Goal: Task Accomplishment & Management: Manage account settings

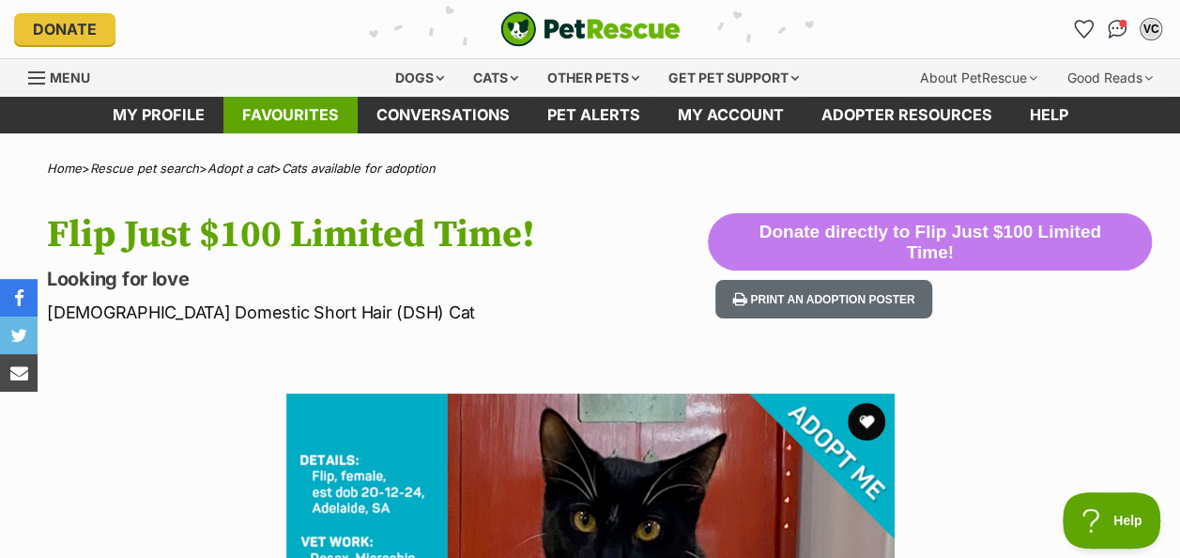
click at [287, 110] on link "Favourites" at bounding box center [290, 115] width 134 height 37
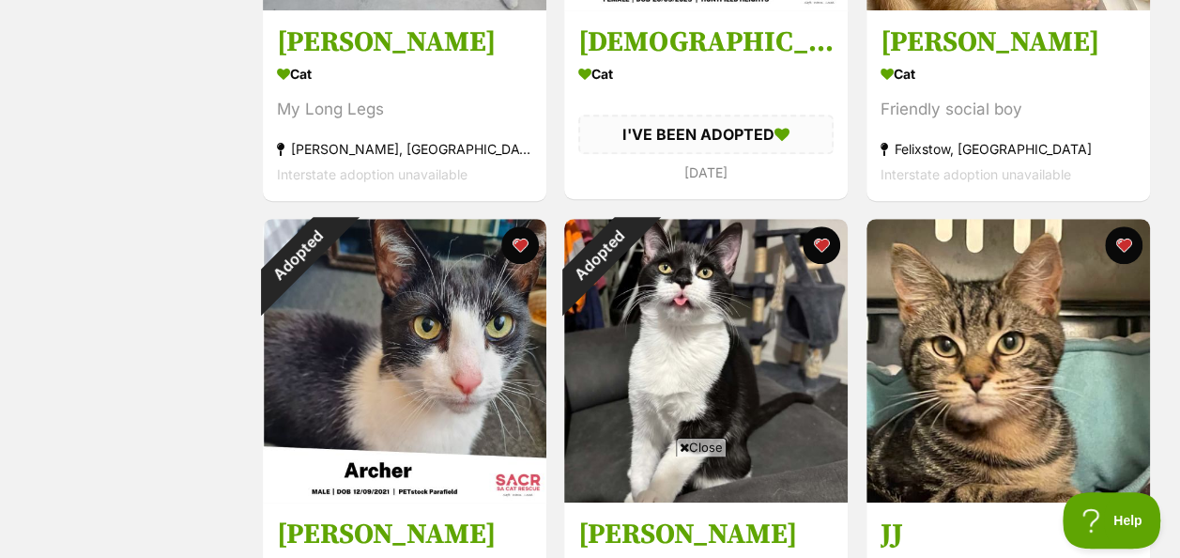
scroll to position [188, 0]
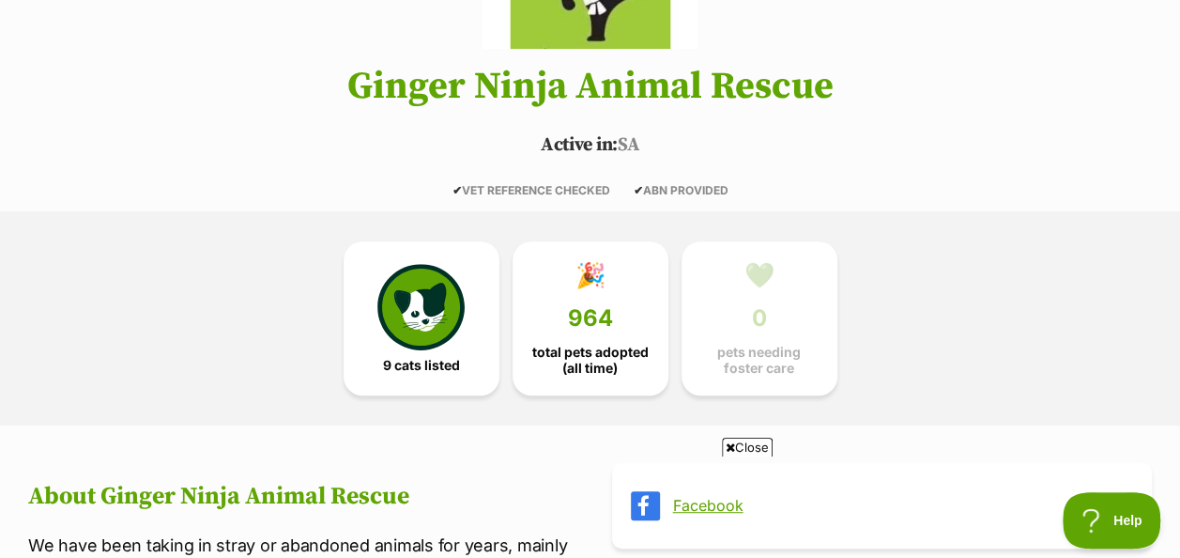
scroll to position [375, 0]
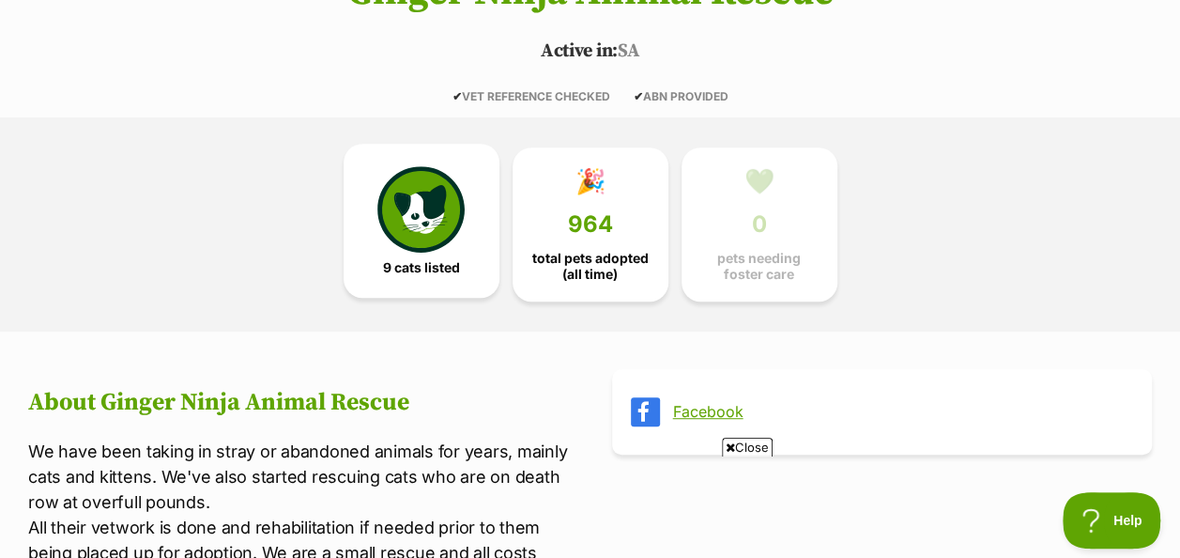
click at [417, 215] on img at bounding box center [420, 209] width 86 height 86
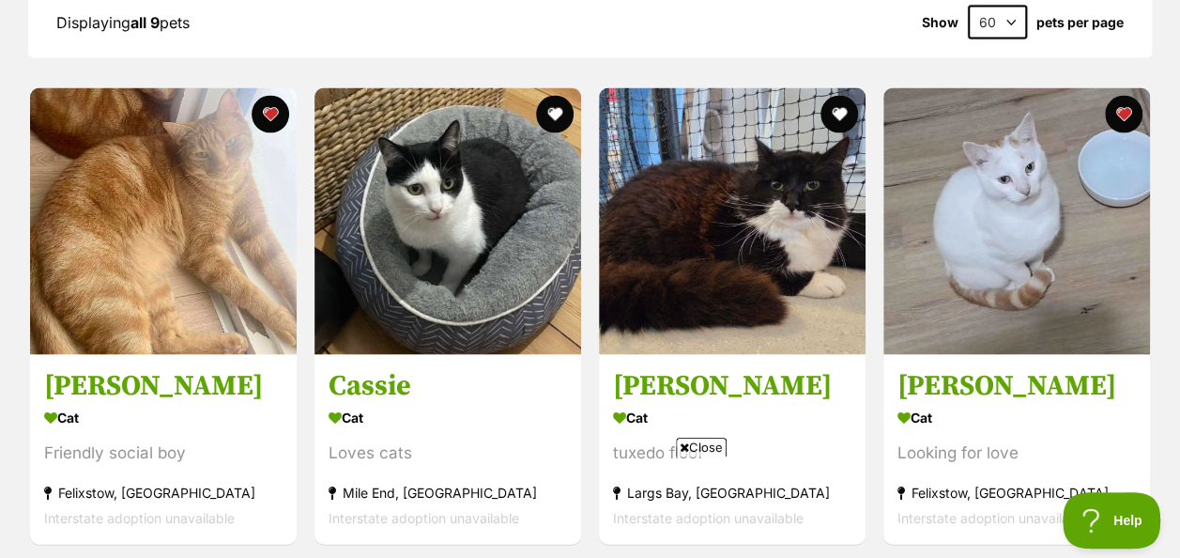
scroll to position [1816, 0]
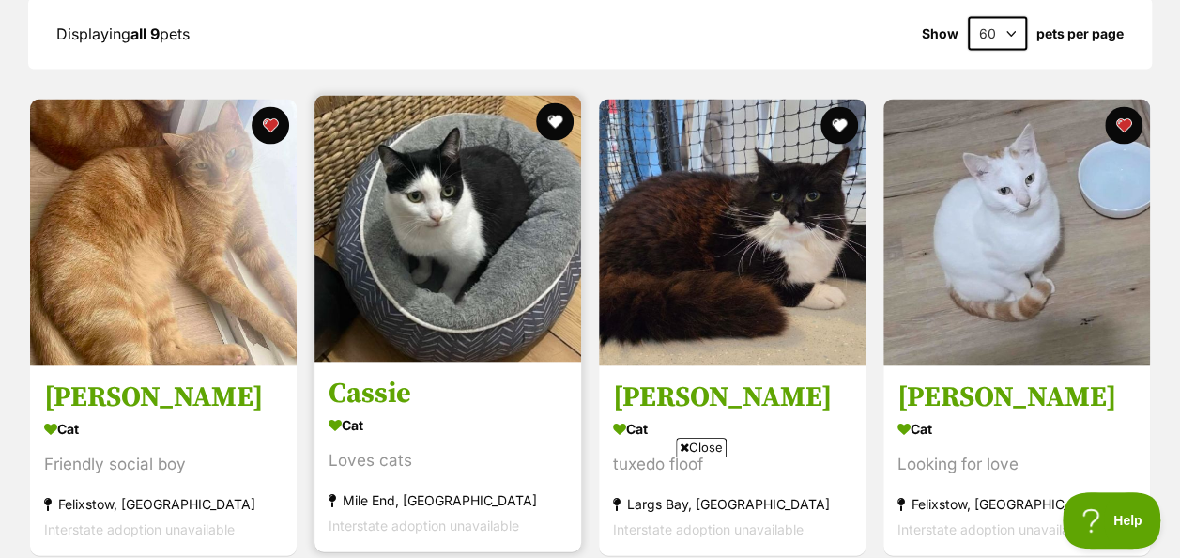
click at [394, 411] on section "Cat Loves cats Mile End, SA Interstate adoption unavailable" at bounding box center [447, 474] width 238 height 127
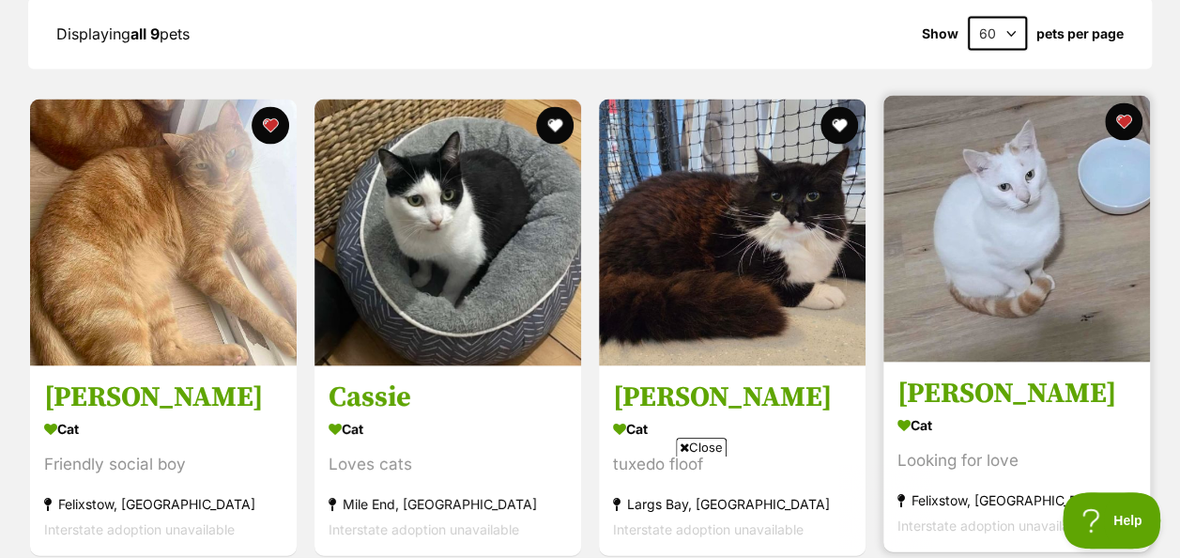
click at [1019, 203] on img at bounding box center [1016, 229] width 267 height 267
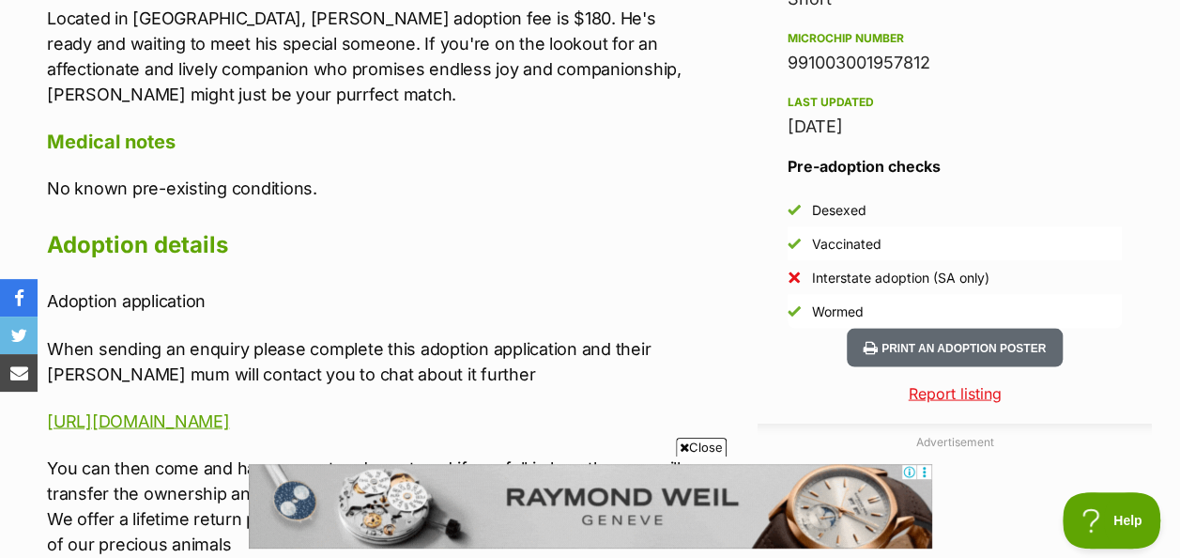
scroll to position [1783, 0]
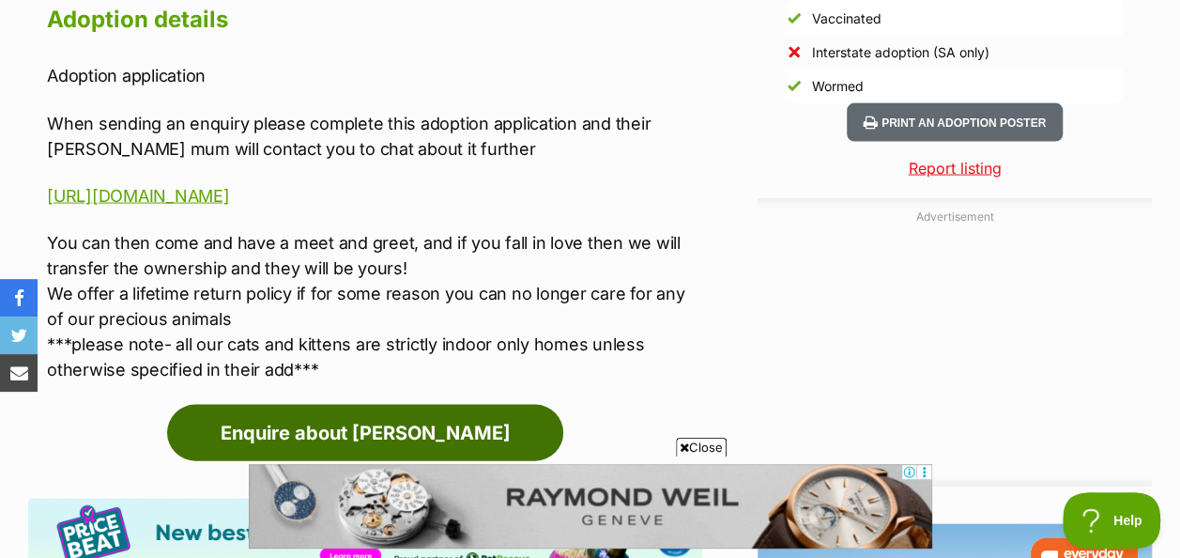
click at [359, 428] on link "Enquire about Henry" at bounding box center [365, 433] width 396 height 56
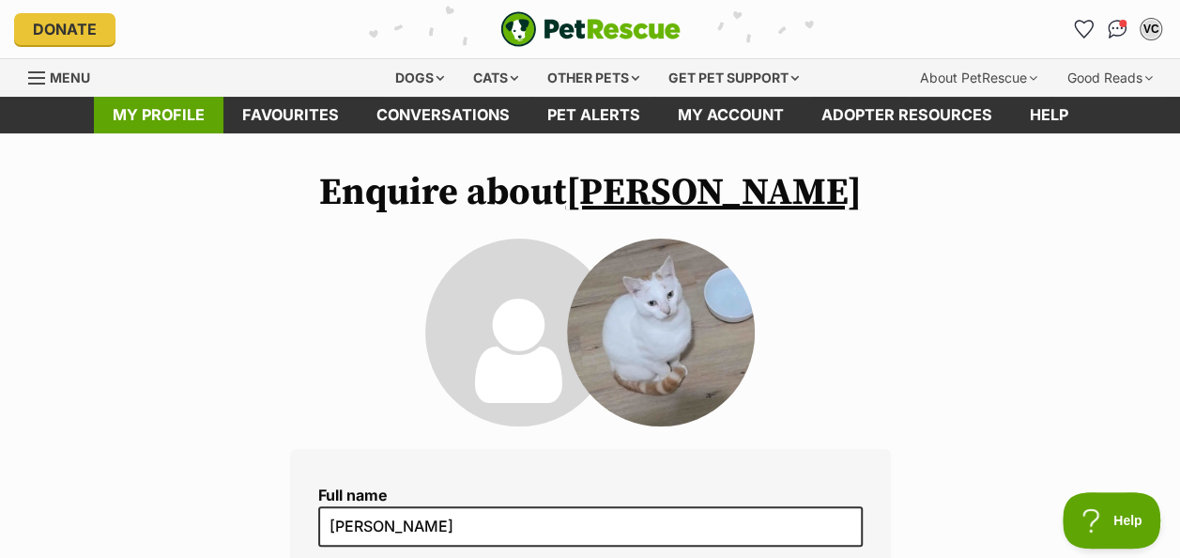
click at [183, 105] on link "My profile" at bounding box center [159, 115] width 130 height 37
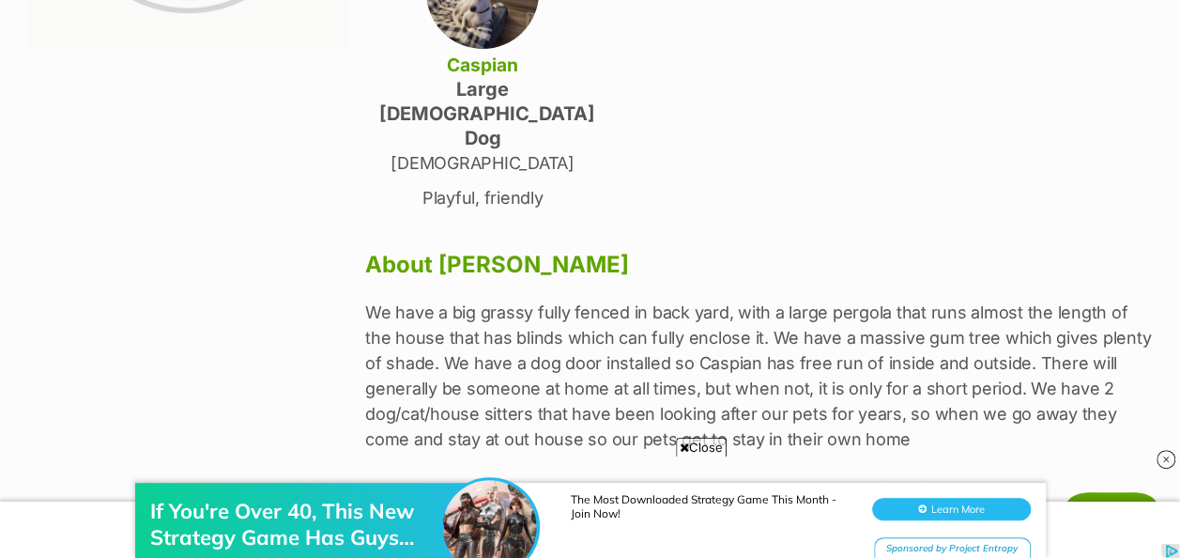
scroll to position [469, 0]
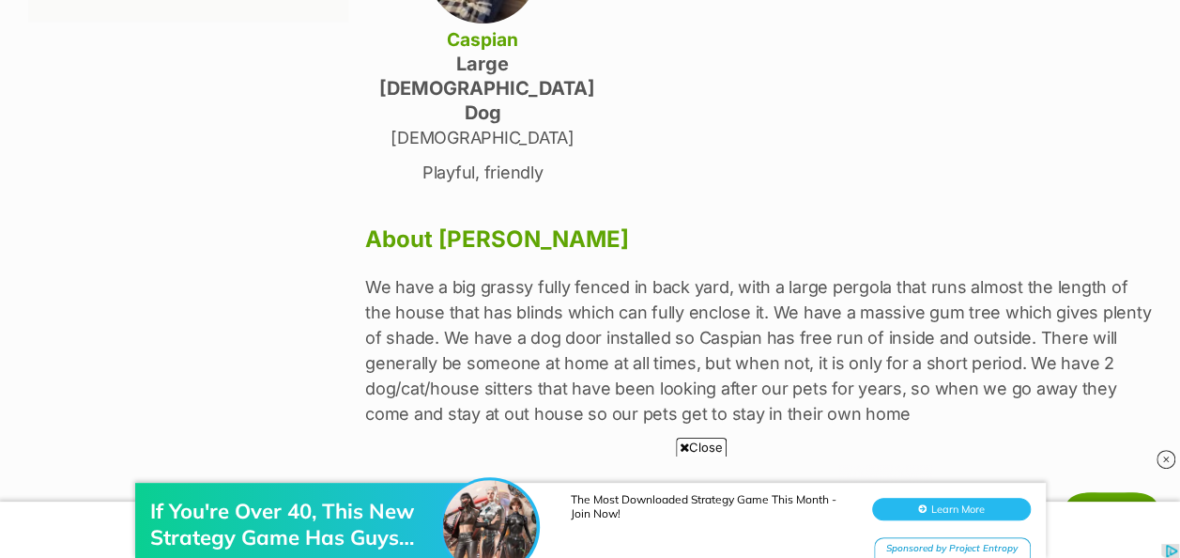
click at [592, 455] on div "If You're Over 40, This New Strategy Game Has Guys Completely Locked-In The Mos…" at bounding box center [590, 501] width 1180 height 113
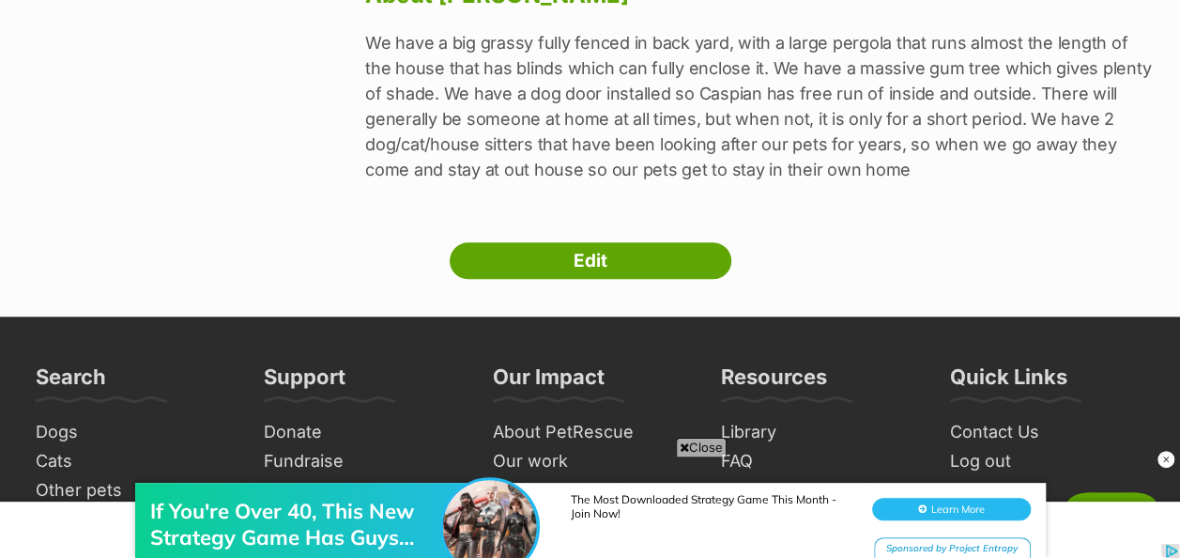
scroll to position [751, 0]
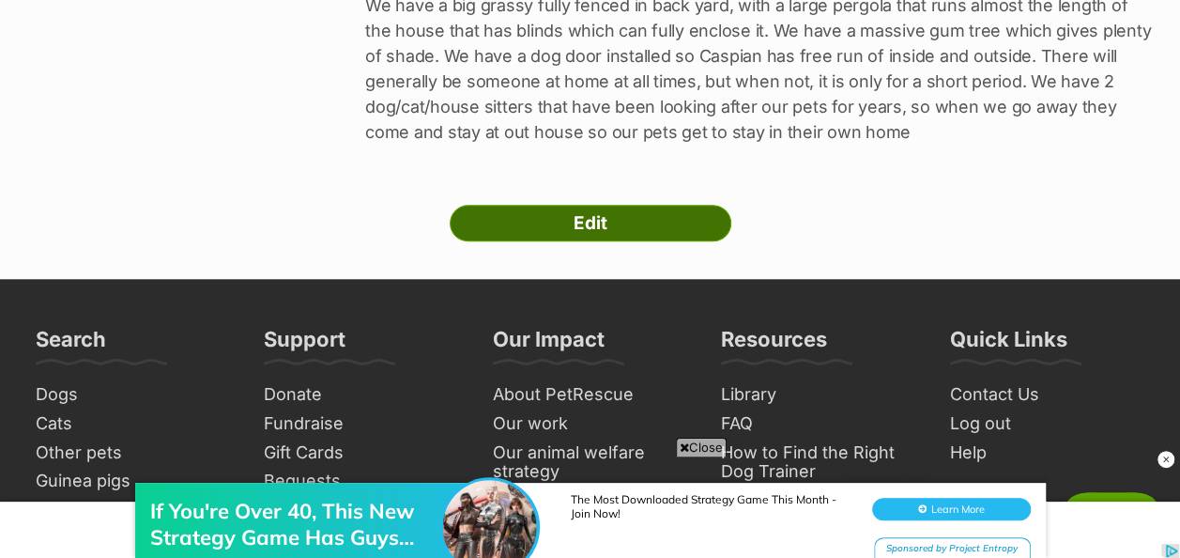
click at [579, 205] on link "Edit" at bounding box center [591, 224] width 282 height 38
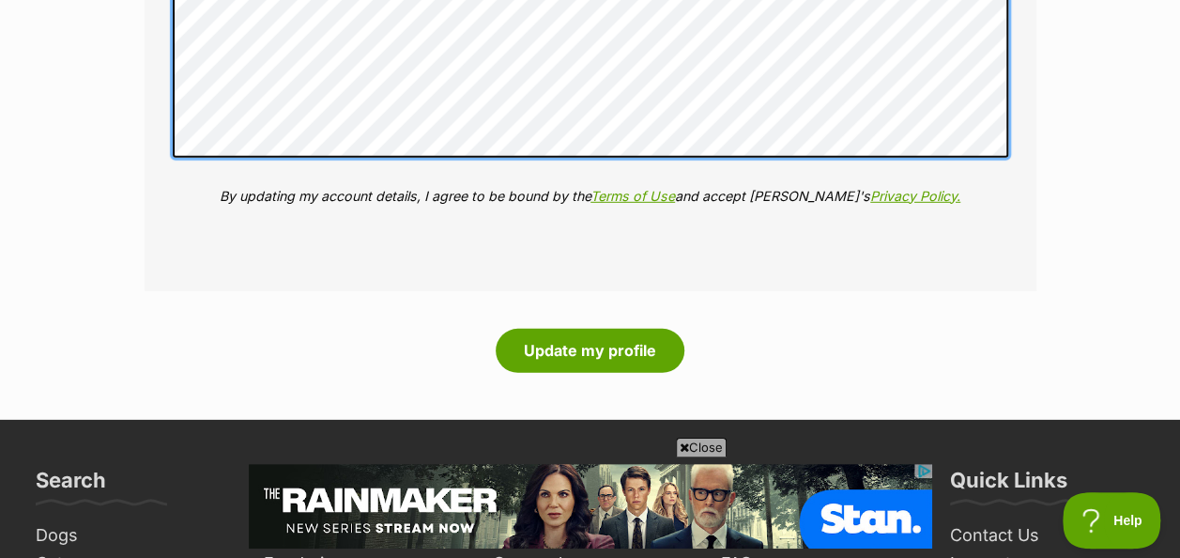
scroll to position [2690, 0]
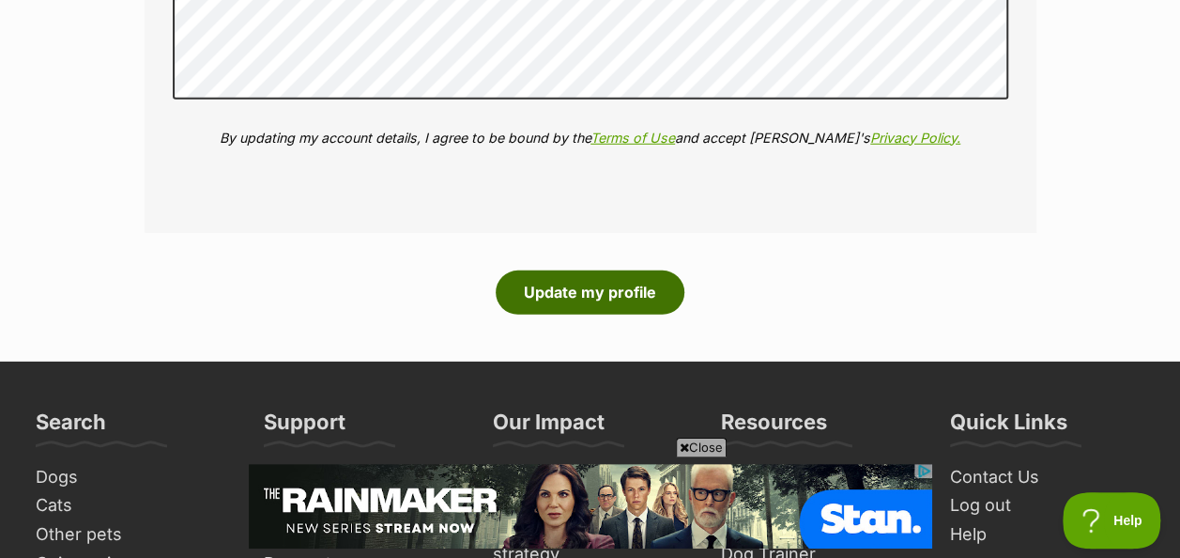
click at [573, 291] on button "Update my profile" at bounding box center [590, 291] width 189 height 43
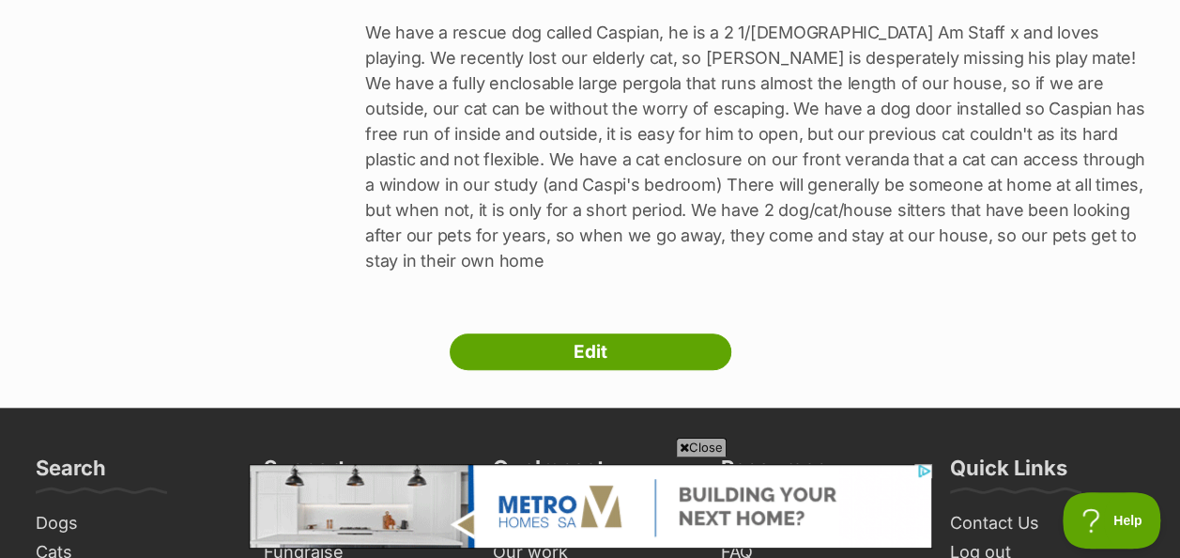
scroll to position [751, 0]
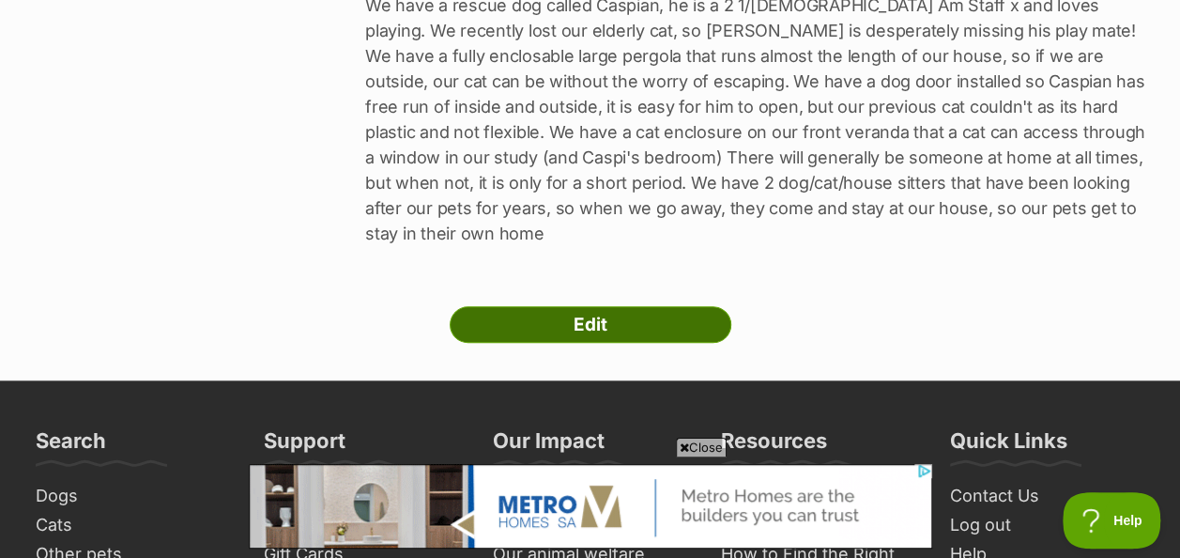
click at [572, 306] on link "Edit" at bounding box center [591, 325] width 282 height 38
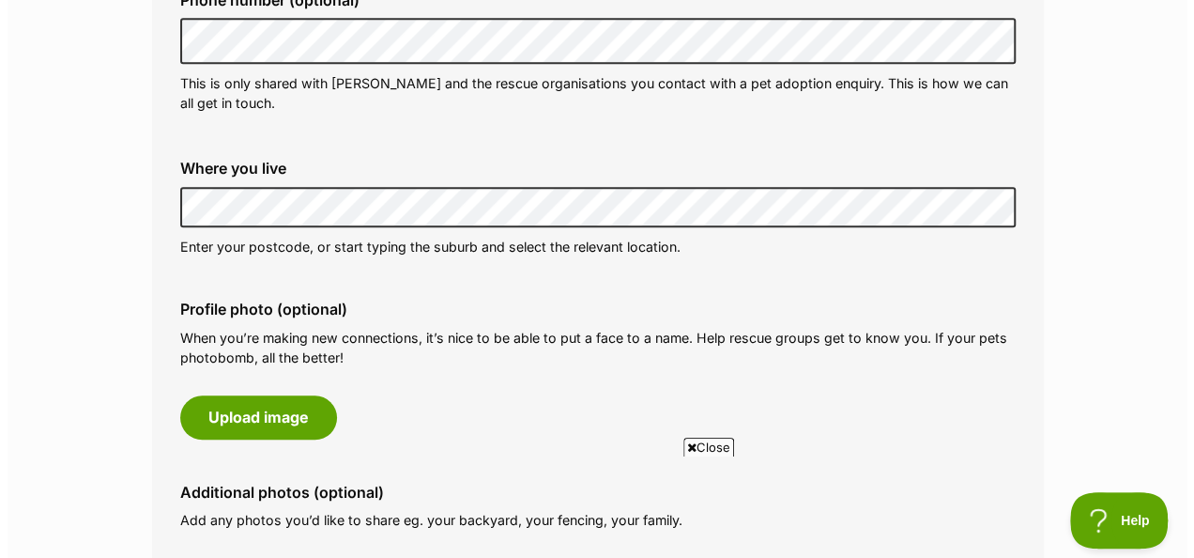
scroll to position [751, 0]
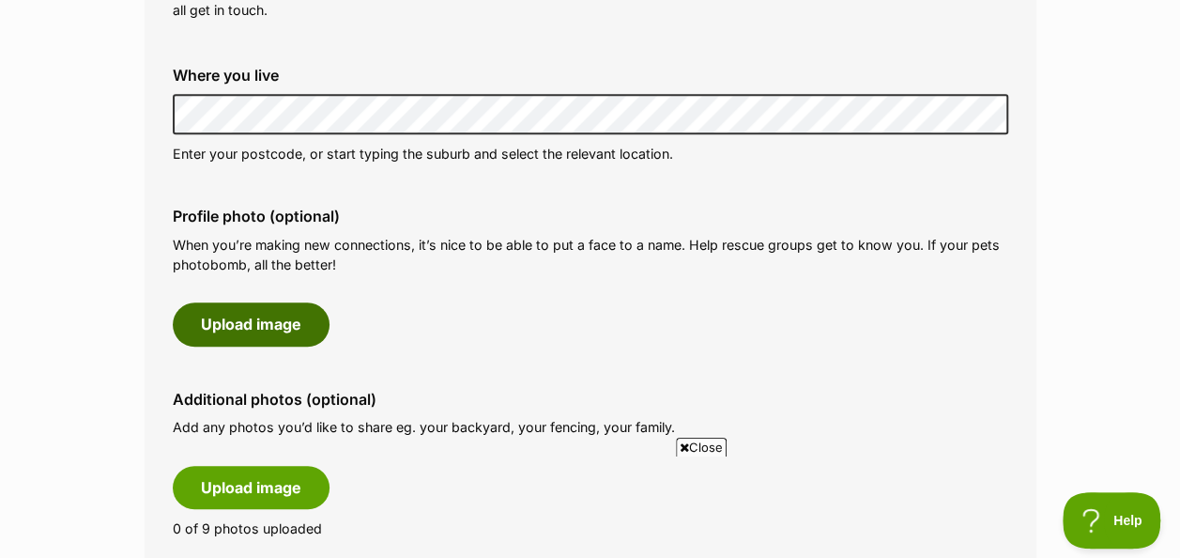
click at [269, 323] on button "Upload image" at bounding box center [251, 323] width 157 height 43
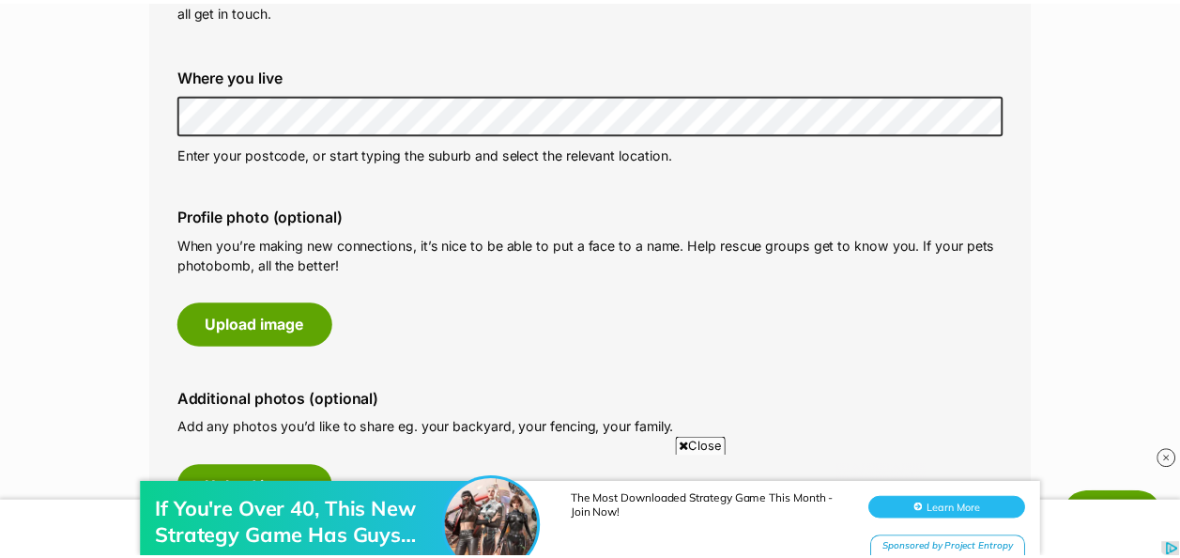
scroll to position [0, 0]
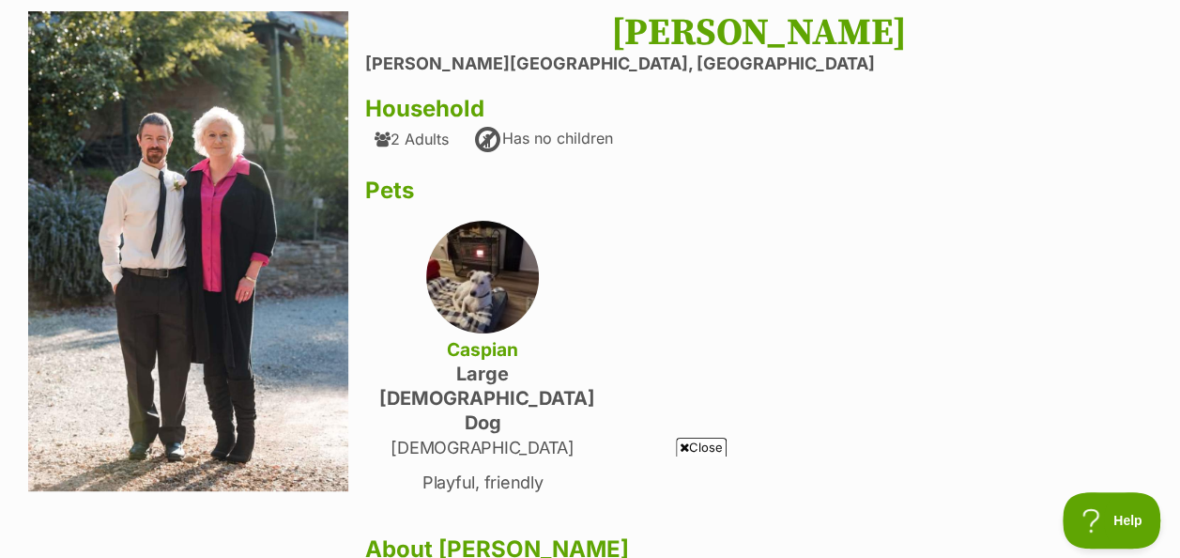
scroll to position [188, 0]
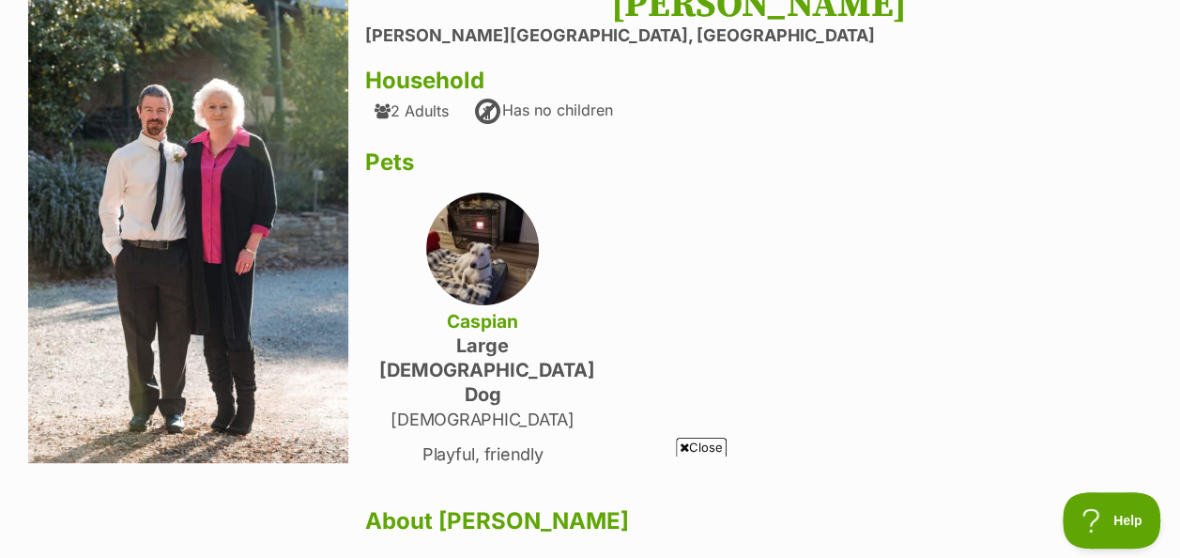
click at [477, 243] on img at bounding box center [482, 248] width 113 height 113
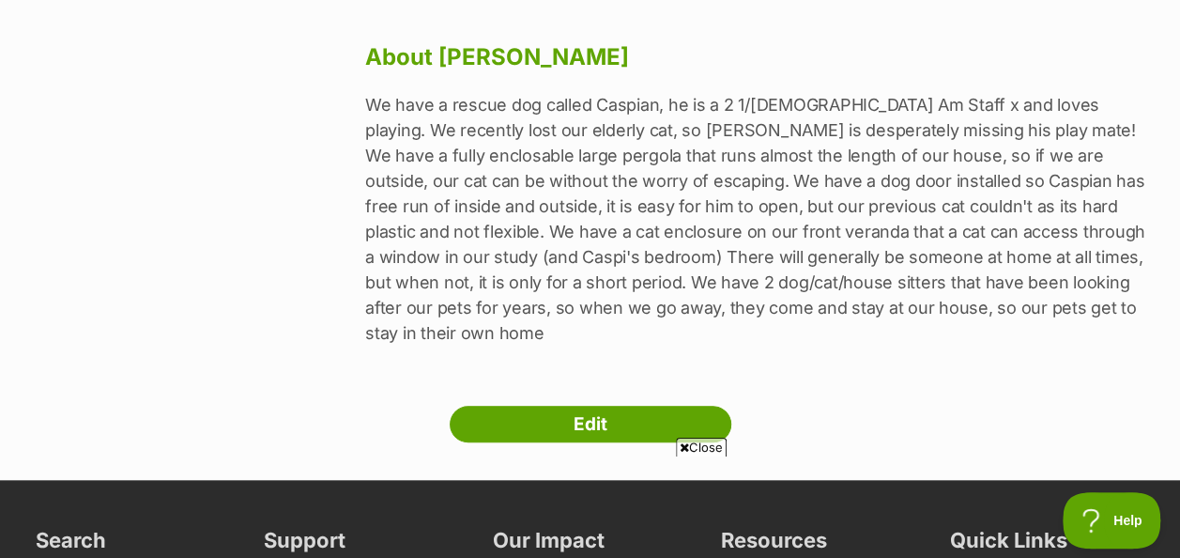
scroll to position [751, 0]
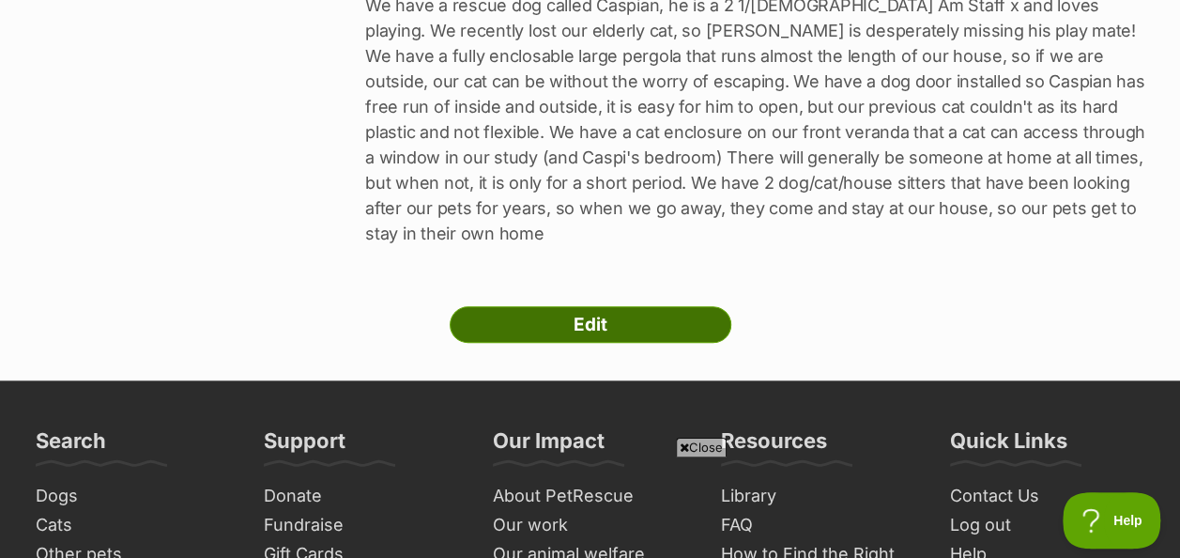
click at [592, 306] on link "Edit" at bounding box center [591, 325] width 282 height 38
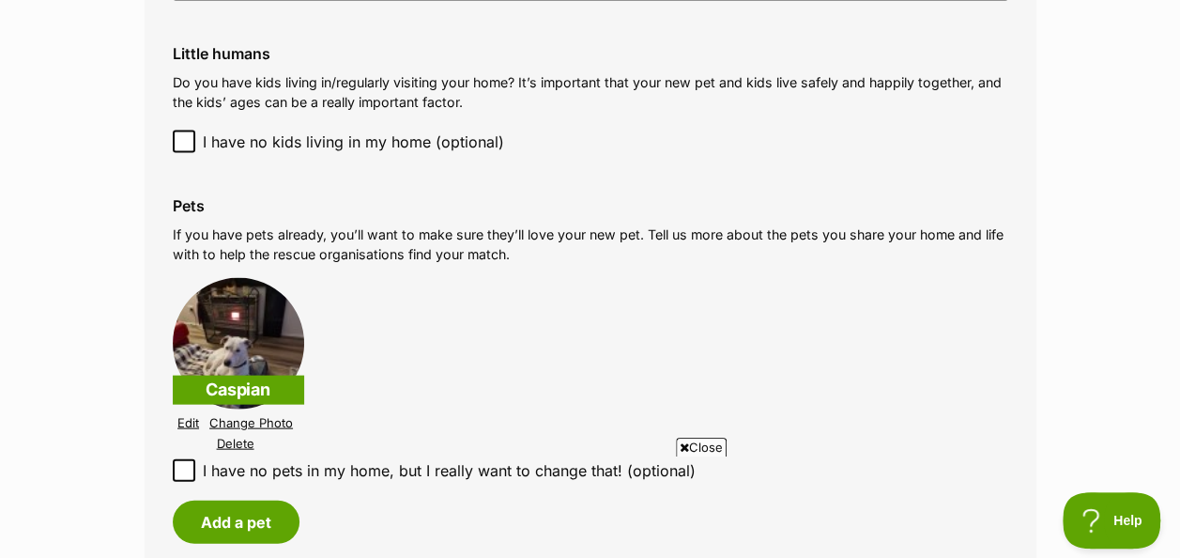
scroll to position [1877, 0]
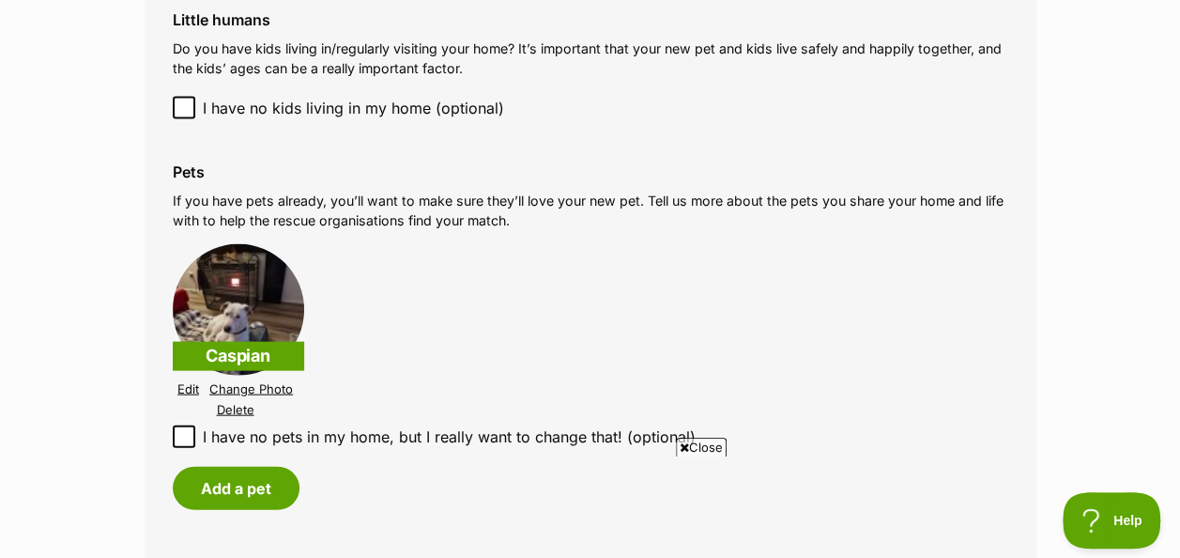
click at [235, 386] on link "Change Photo" at bounding box center [251, 389] width 84 height 14
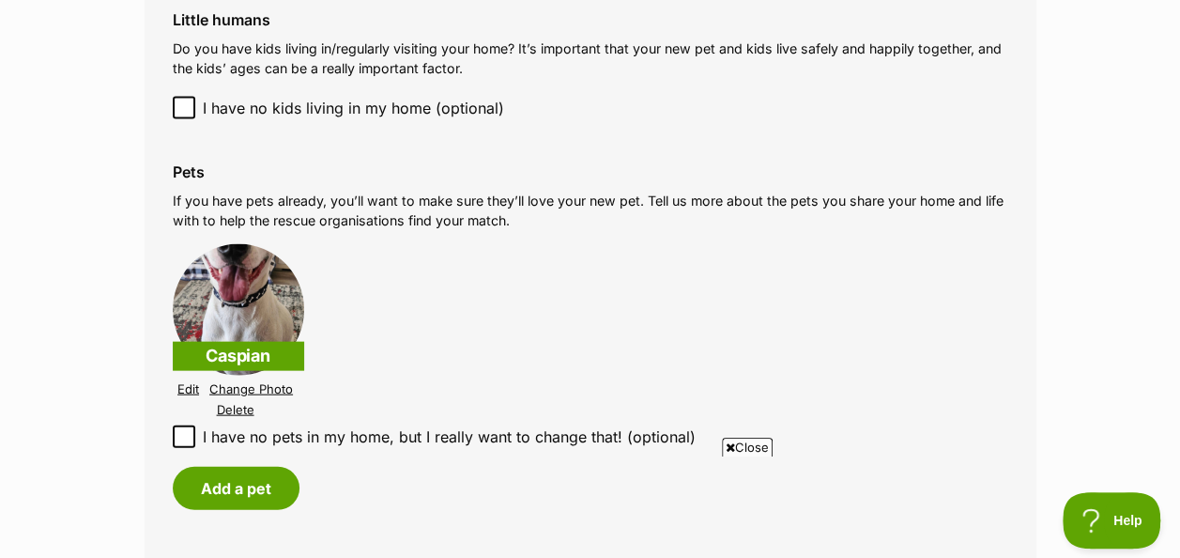
click at [188, 393] on link "Edit" at bounding box center [188, 389] width 22 height 14
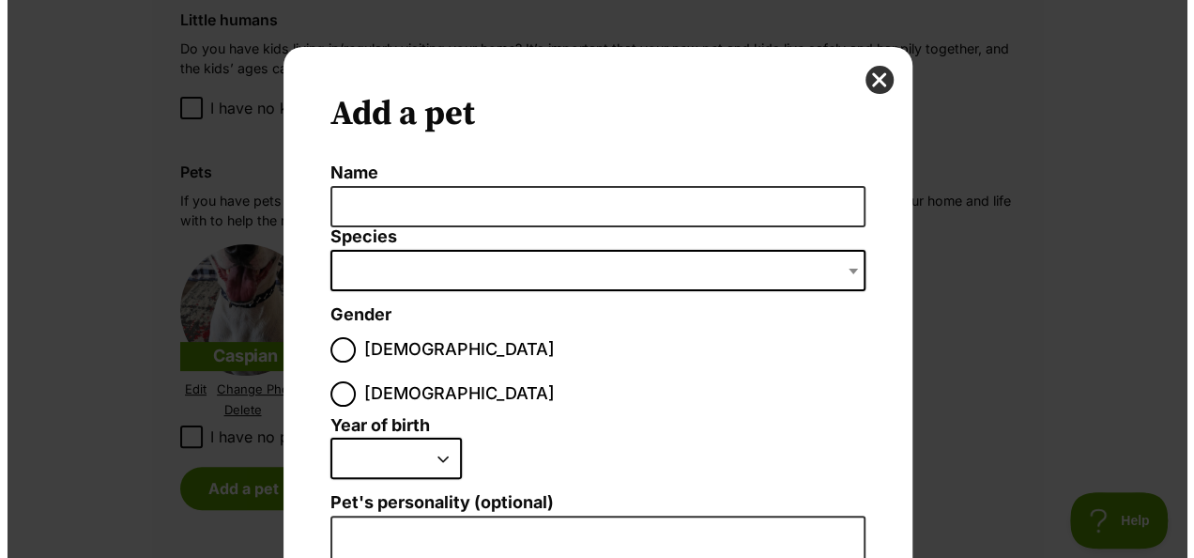
scroll to position [0, 0]
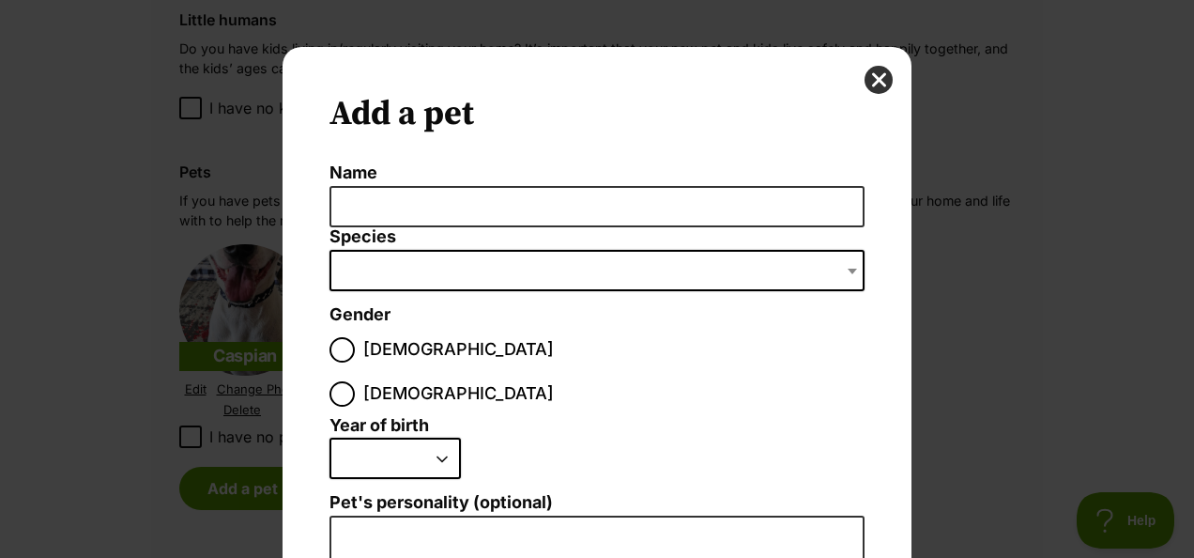
click at [397, 261] on span "Dialog Window - Close (Press escape to close)" at bounding box center [596, 270] width 535 height 41
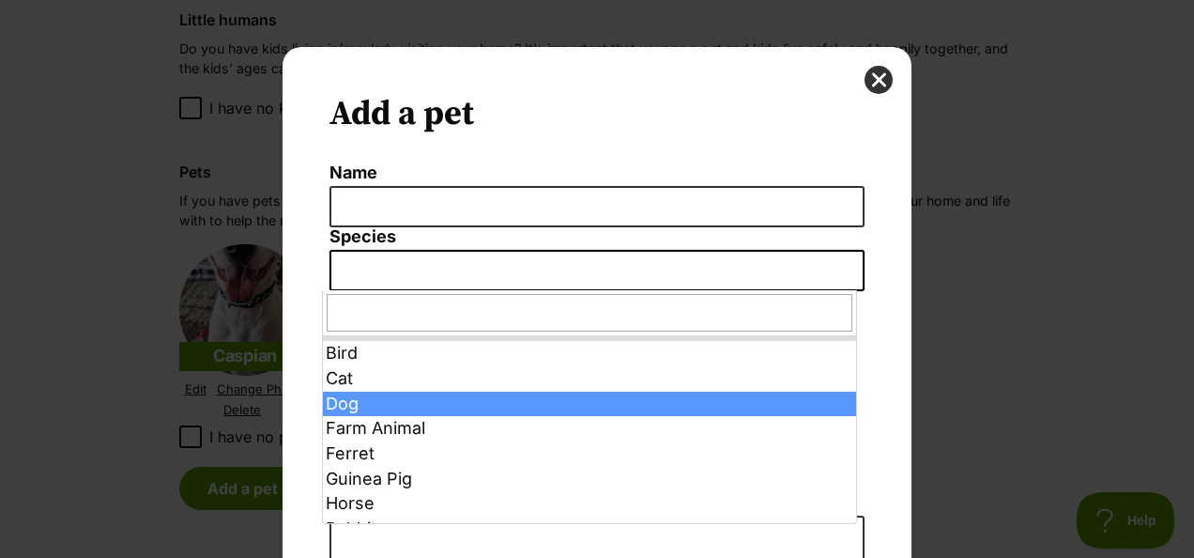
select select "1"
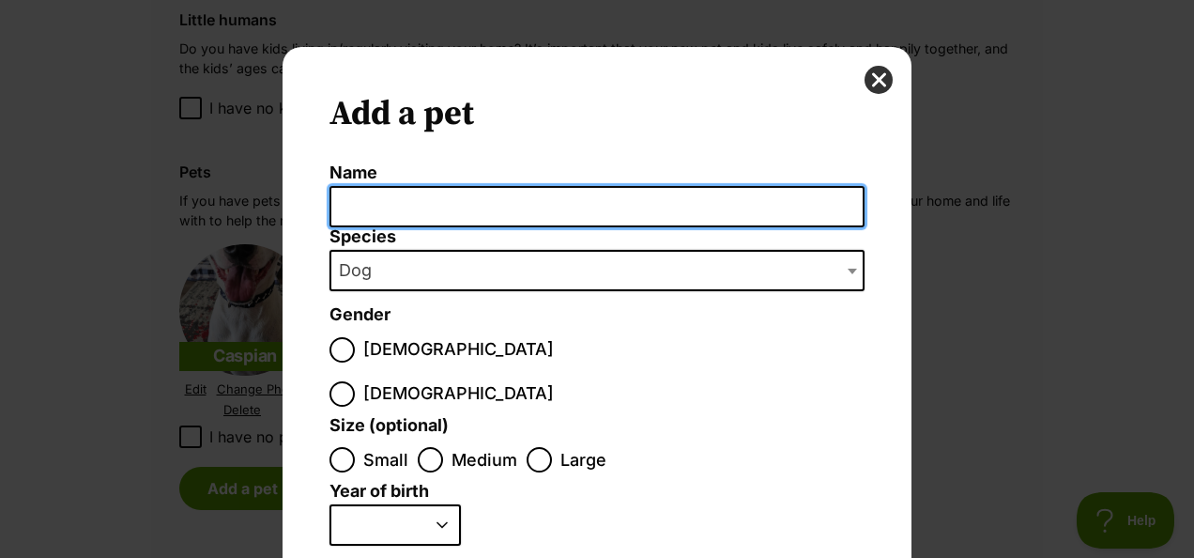
click at [377, 203] on input "Name" at bounding box center [596, 207] width 535 height 42
type input "Caspian"
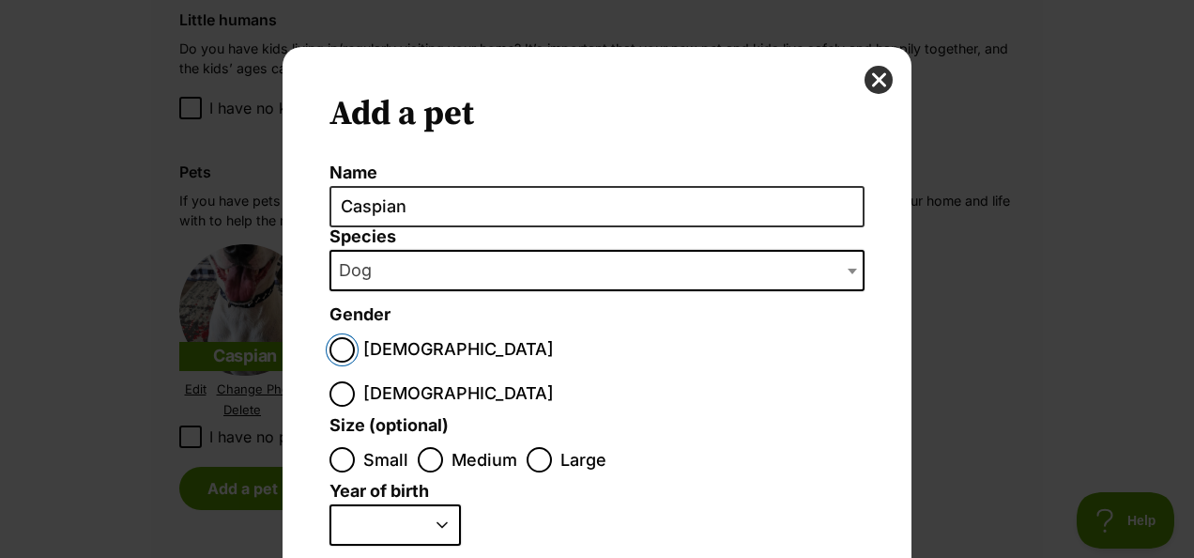
click at [329, 342] on input "Male" at bounding box center [341, 349] width 25 height 25
radio input "true"
click at [422, 447] on input "Medium" at bounding box center [430, 459] width 25 height 25
radio input "true"
click at [432, 504] on select "2025 2024 2023 2022 2021 2020 2019 2018 2017 2016 2015 2014 2013 2012 2011 2010…" at bounding box center [394, 524] width 131 height 41
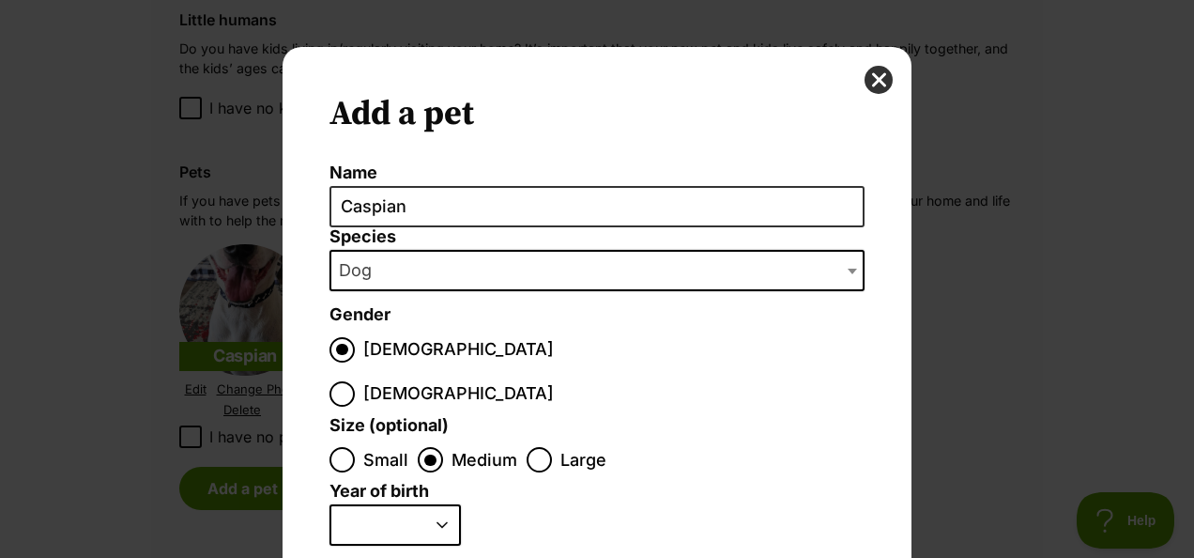
select select "2022"
click at [329, 504] on select "2025 2024 2023 2022 2021 2020 2019 2018 2017 2016 2015 2014 2013 2012 2011 2010…" at bounding box center [394, 524] width 131 height 41
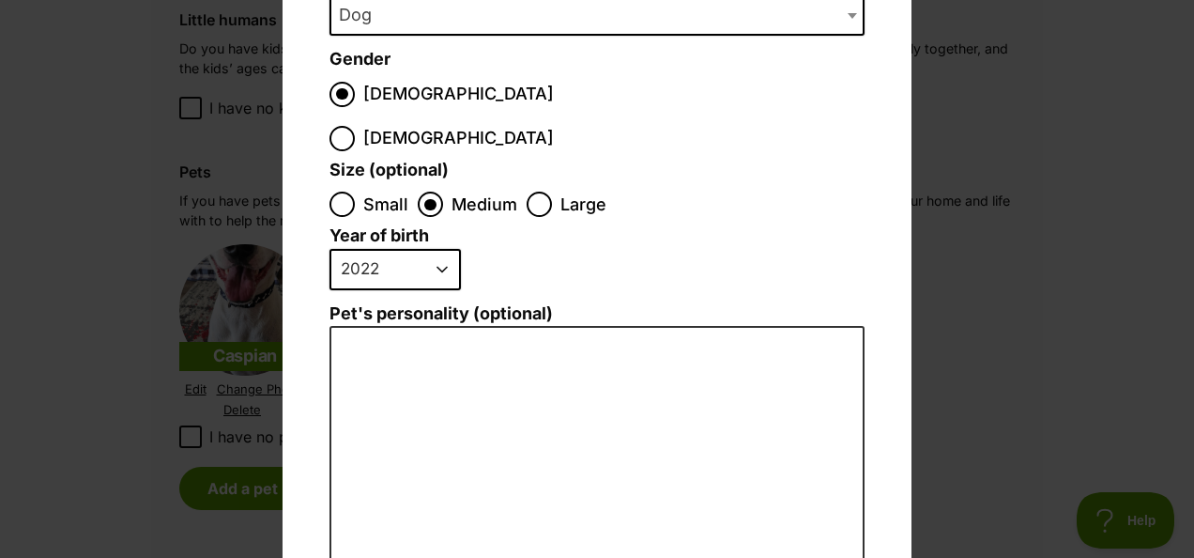
scroll to position [282, 0]
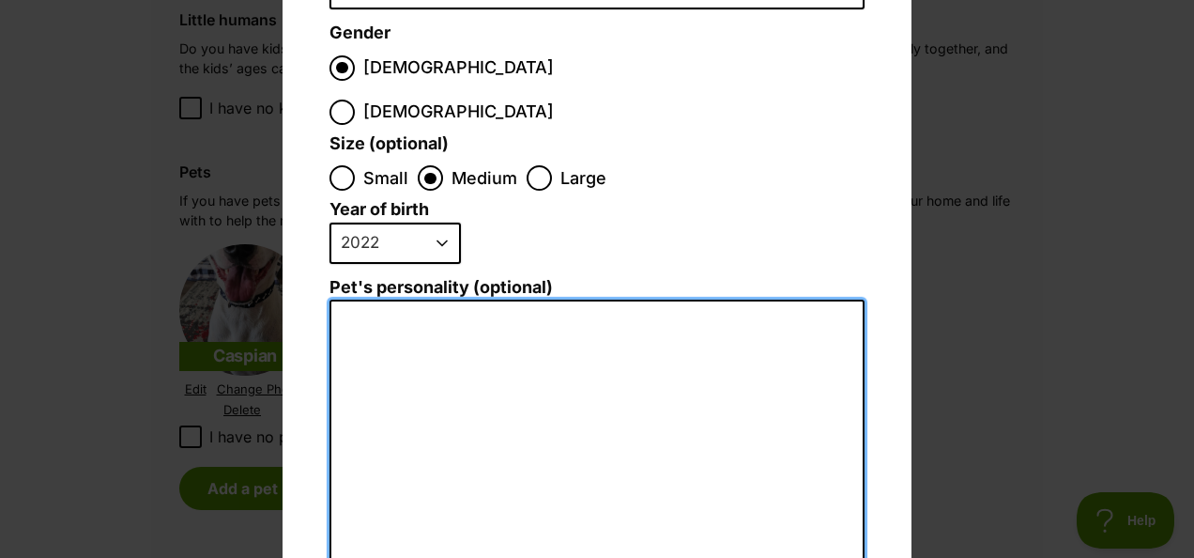
click at [350, 299] on textarea "Pet's personality (optional)" at bounding box center [596, 504] width 535 height 411
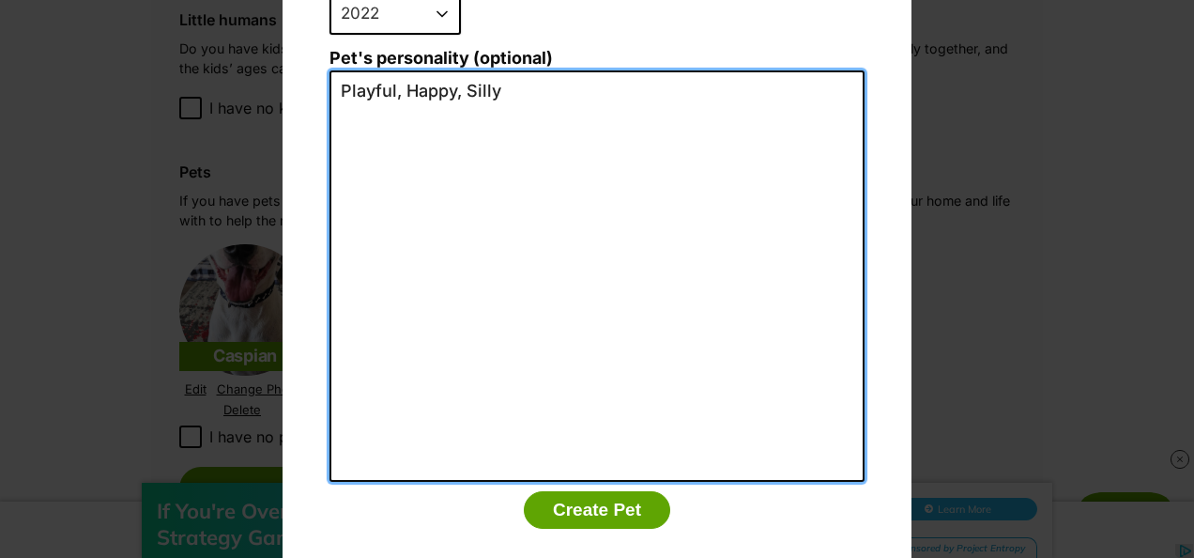
scroll to position [512, 0]
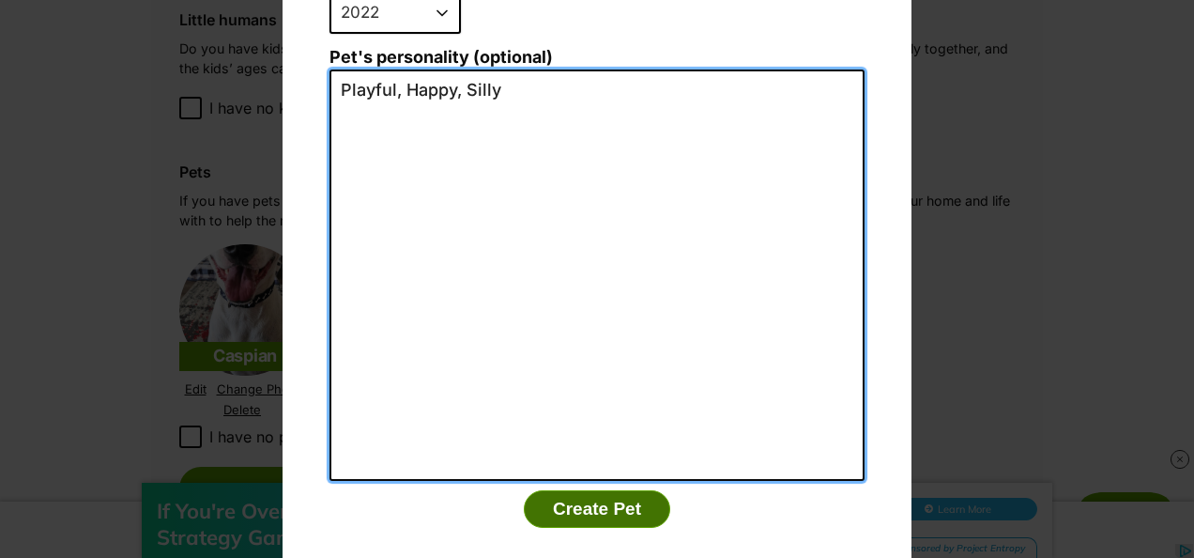
type textarea "Playful, Happy, Silly"
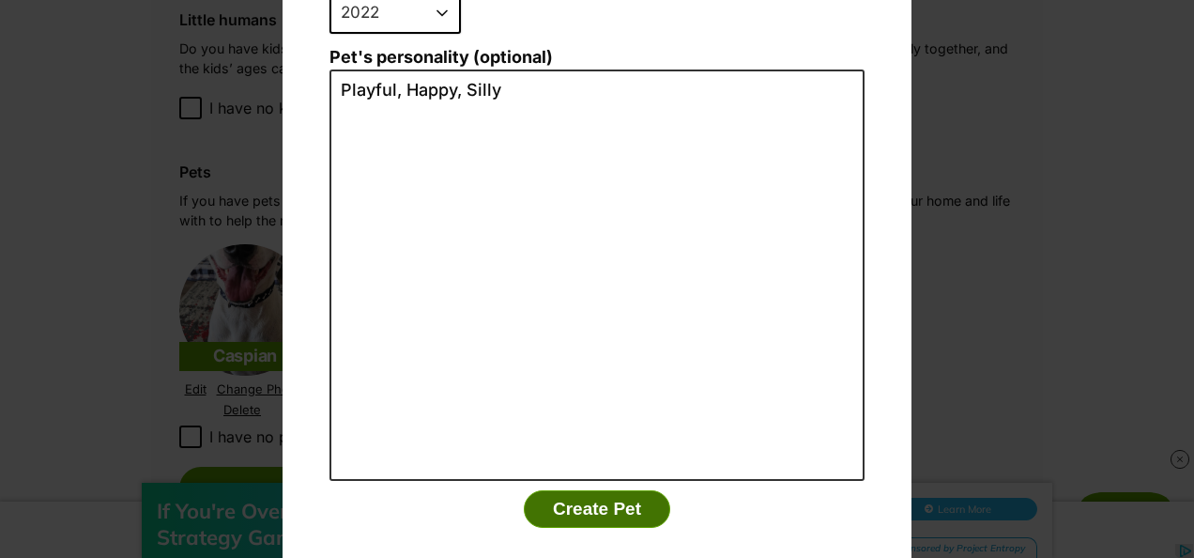
click at [577, 490] on button "Create Pet" at bounding box center [597, 509] width 146 height 38
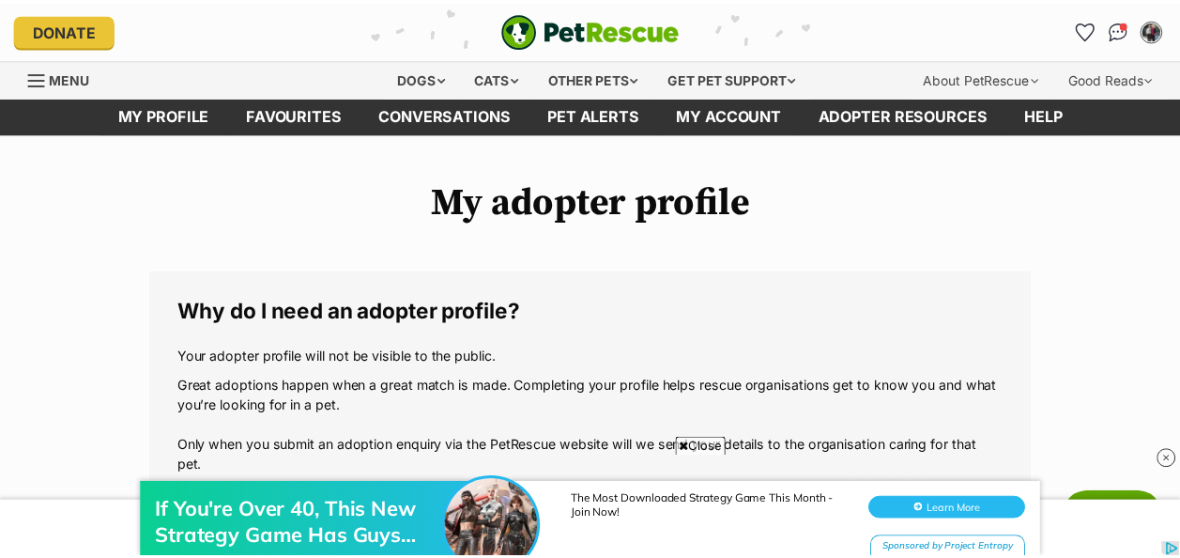
scroll to position [1877, 0]
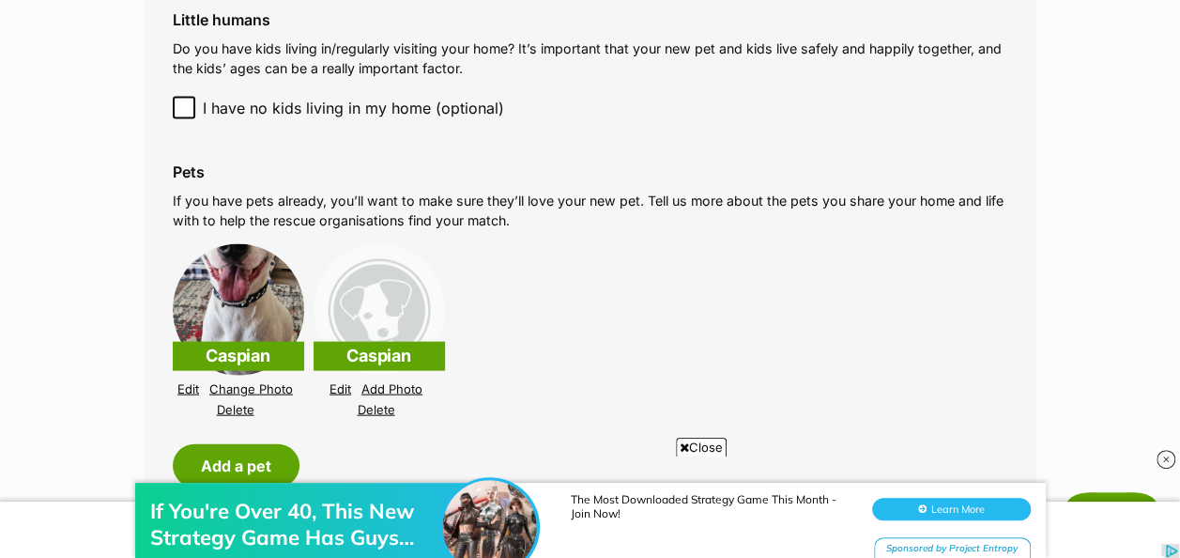
click at [190, 389] on link "Edit" at bounding box center [188, 389] width 22 height 14
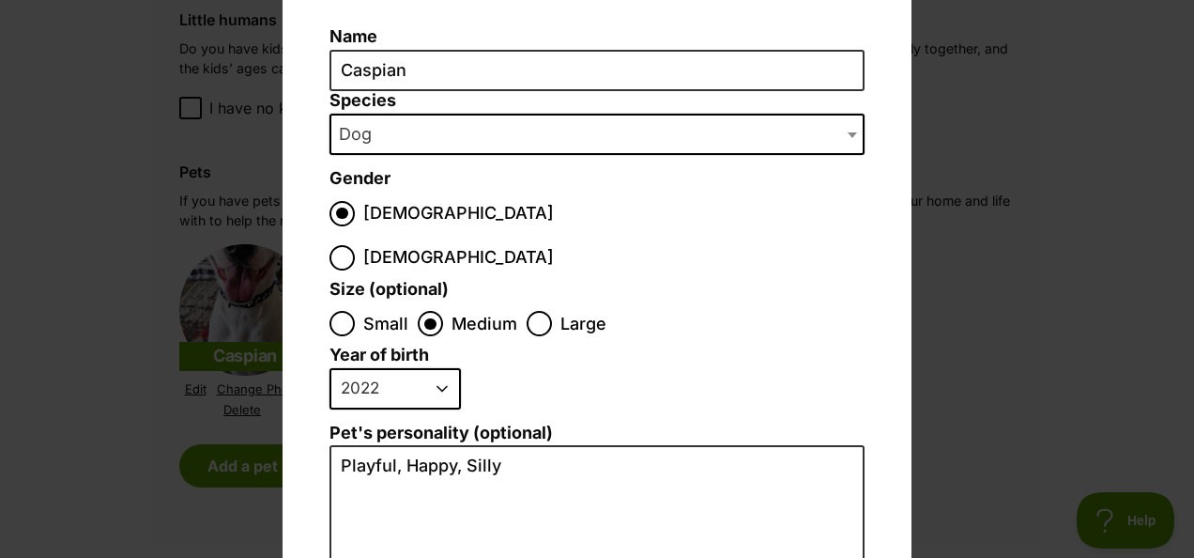
scroll to position [0, 0]
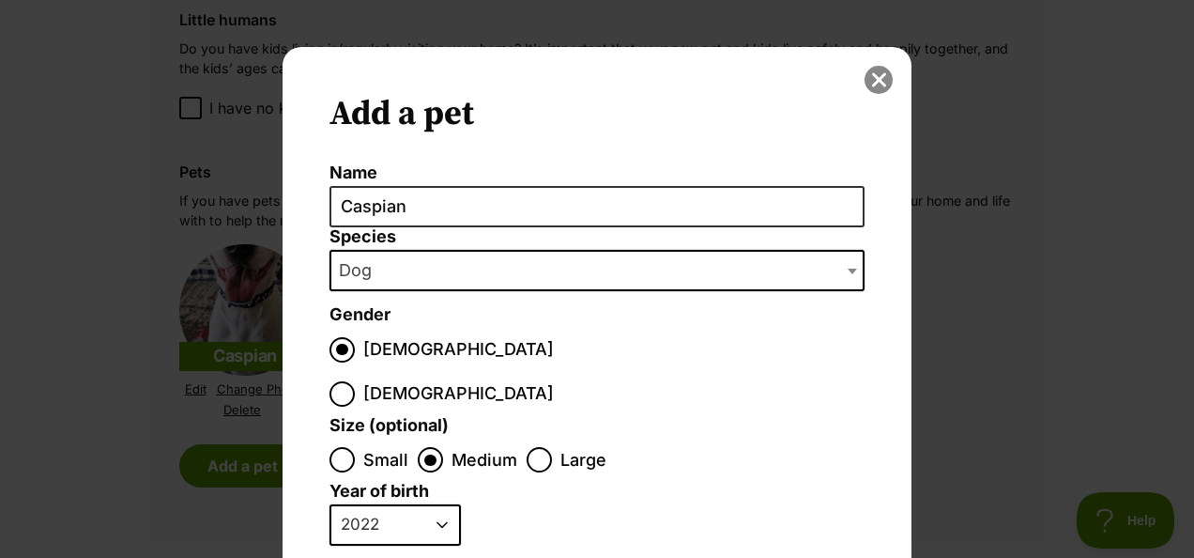
click at [872, 83] on button "close" at bounding box center [878, 80] width 28 height 28
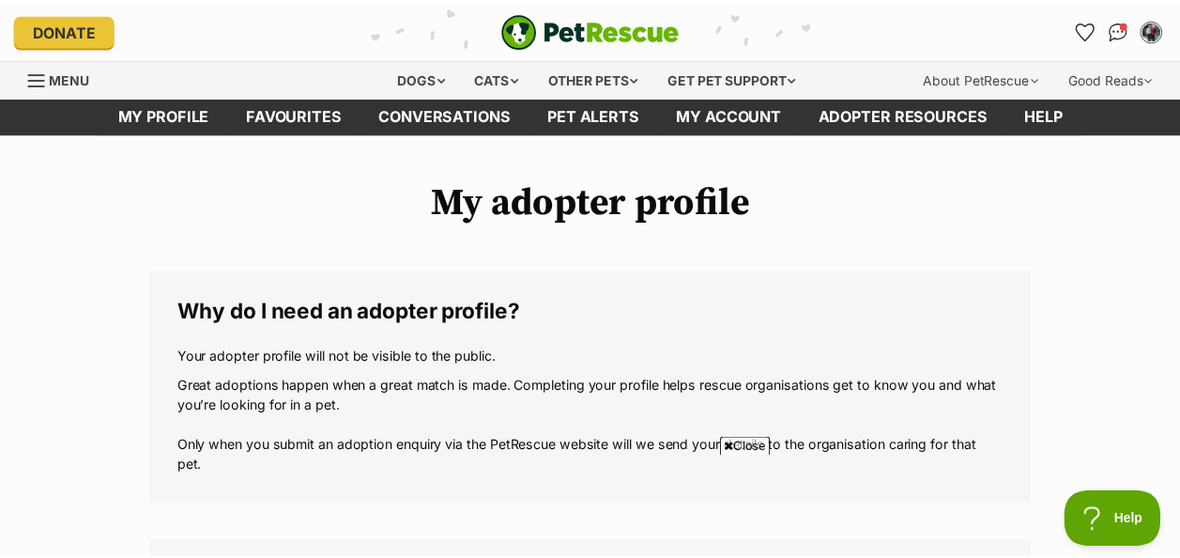
scroll to position [1877, 0]
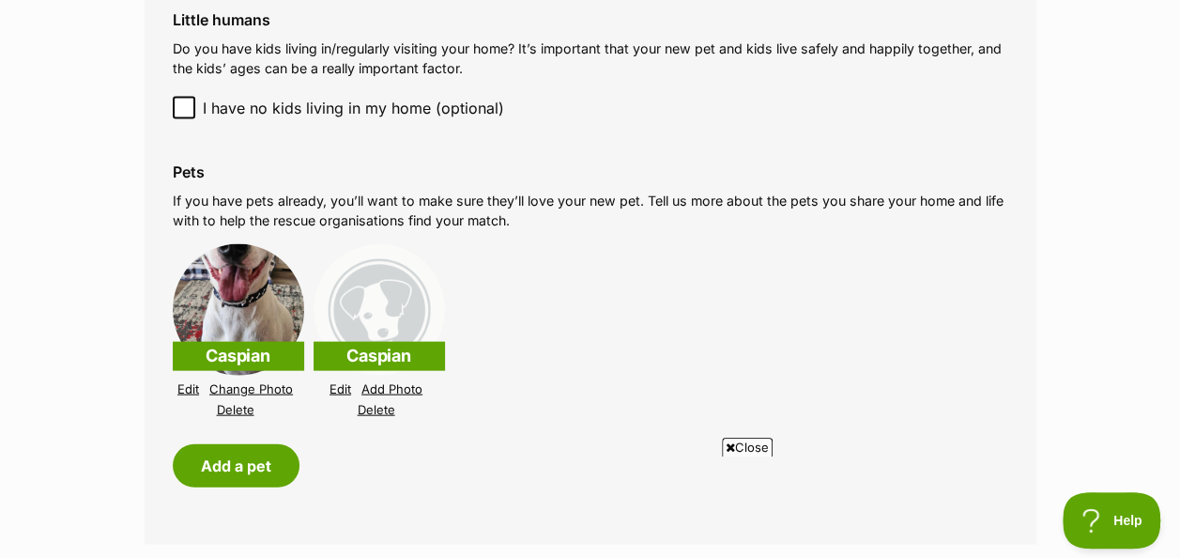
click at [374, 412] on link "Delete" at bounding box center [377, 410] width 38 height 14
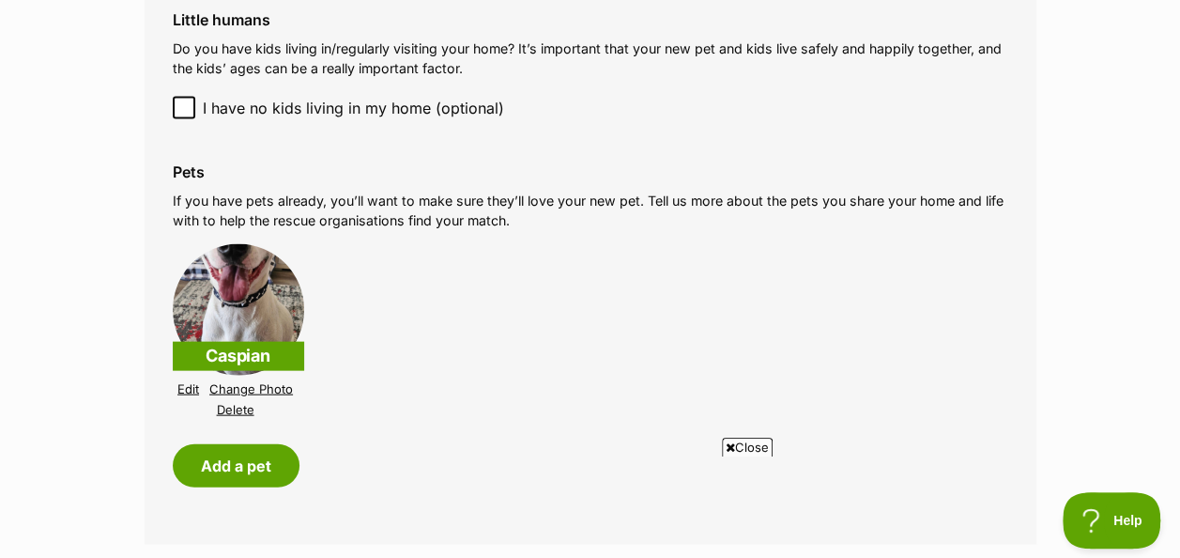
click at [235, 302] on img at bounding box center [238, 309] width 131 height 131
click at [185, 389] on link "Edit" at bounding box center [188, 389] width 22 height 14
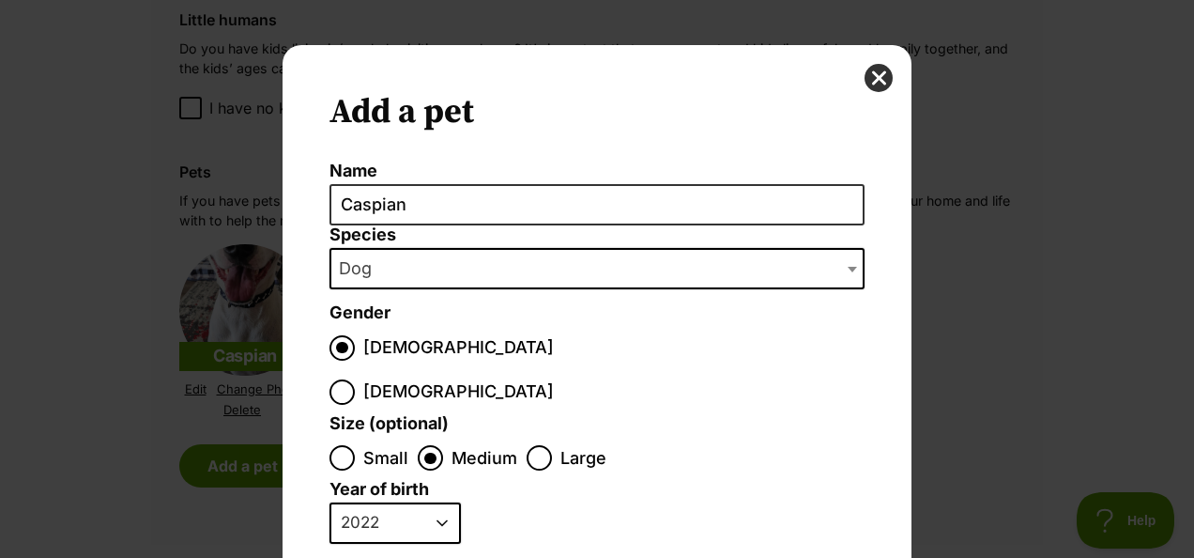
scroll to position [0, 0]
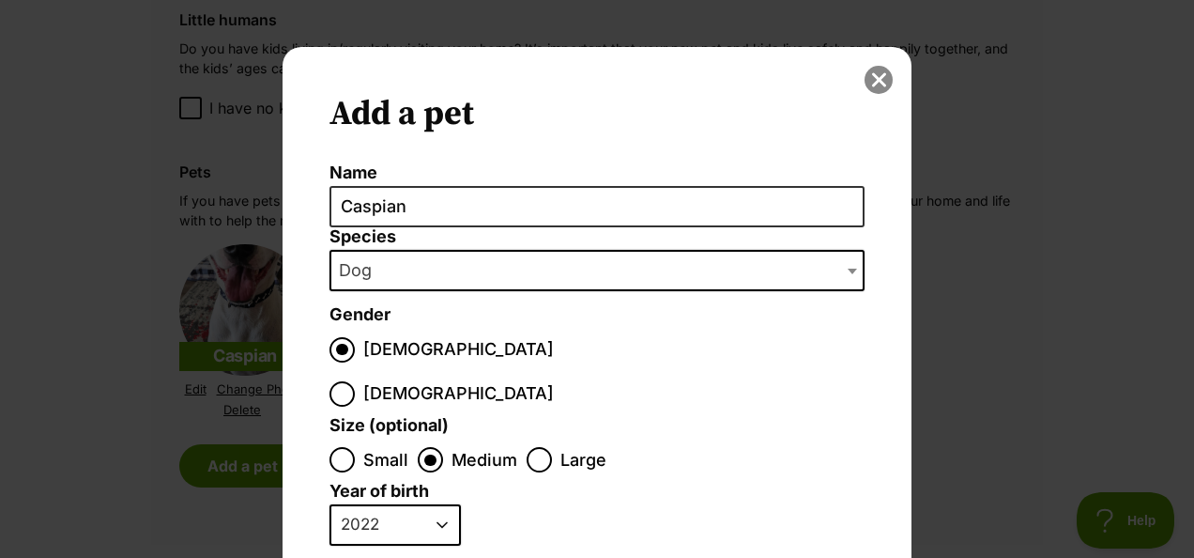
click at [868, 72] on button "close" at bounding box center [878, 80] width 28 height 28
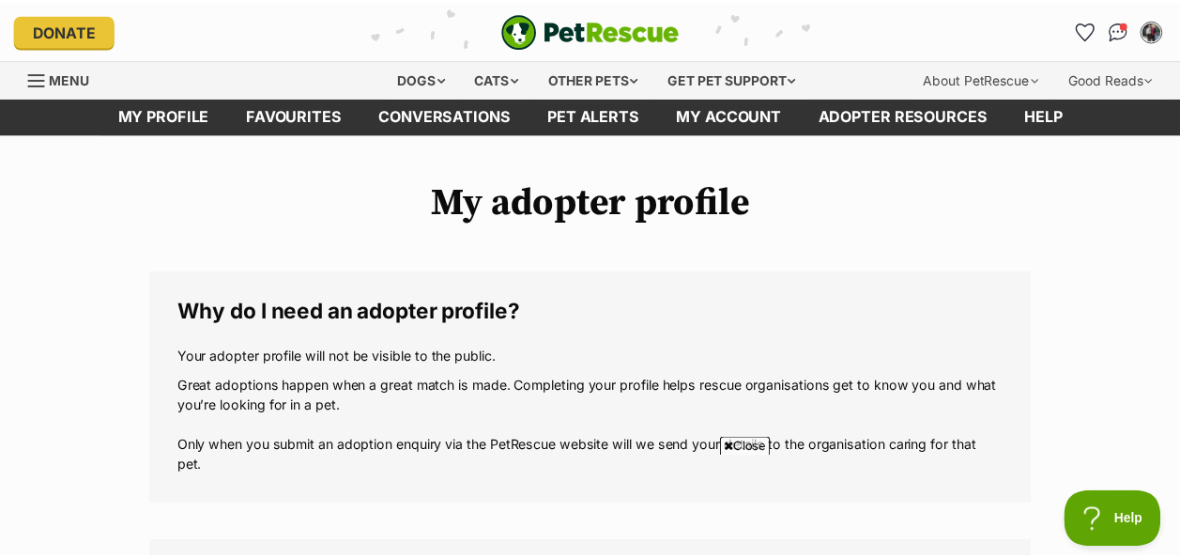
scroll to position [1877, 0]
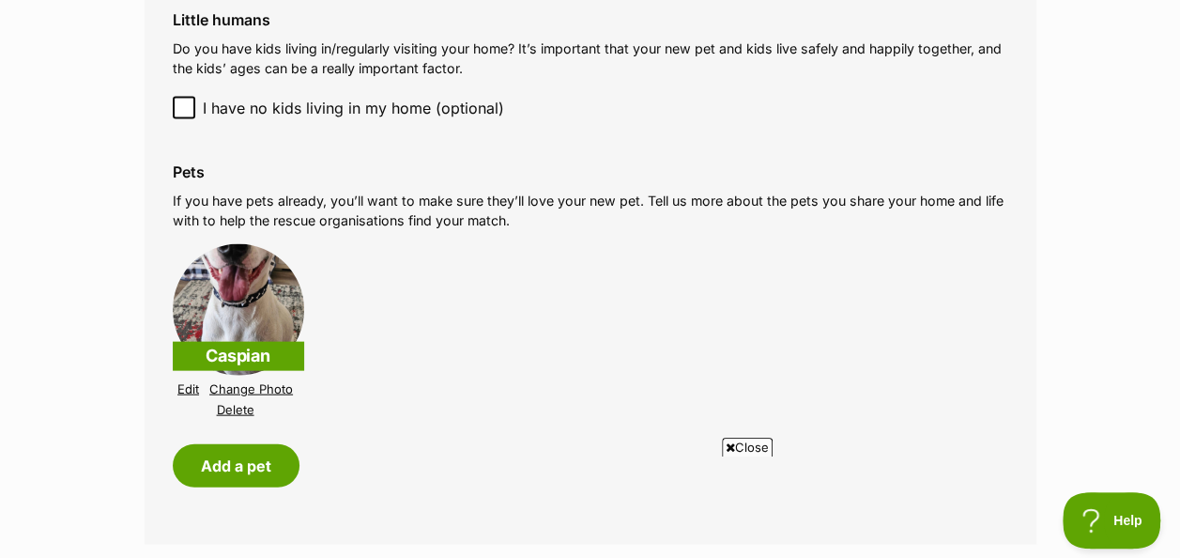
click at [240, 354] on p "Caspian" at bounding box center [238, 356] width 131 height 29
click at [227, 273] on img at bounding box center [238, 309] width 131 height 131
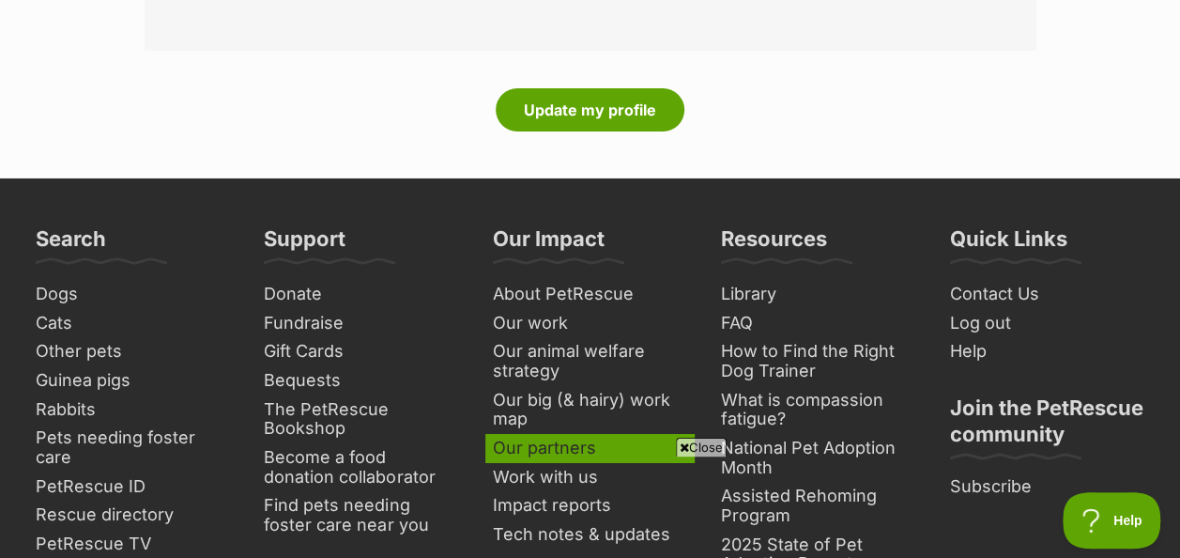
scroll to position [2910, 0]
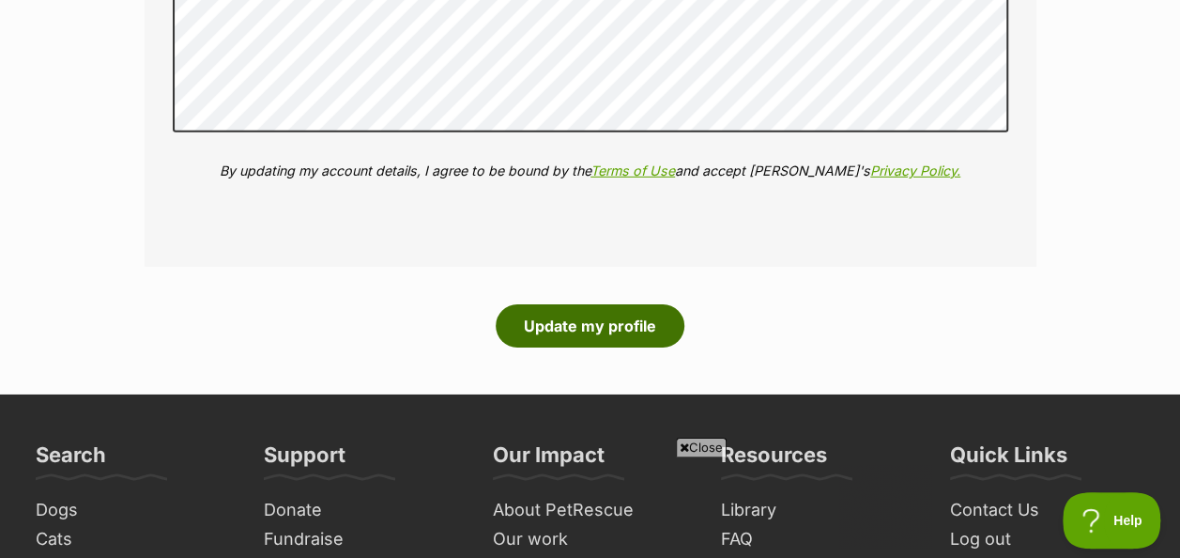
click at [583, 326] on button "Update my profile" at bounding box center [590, 325] width 189 height 43
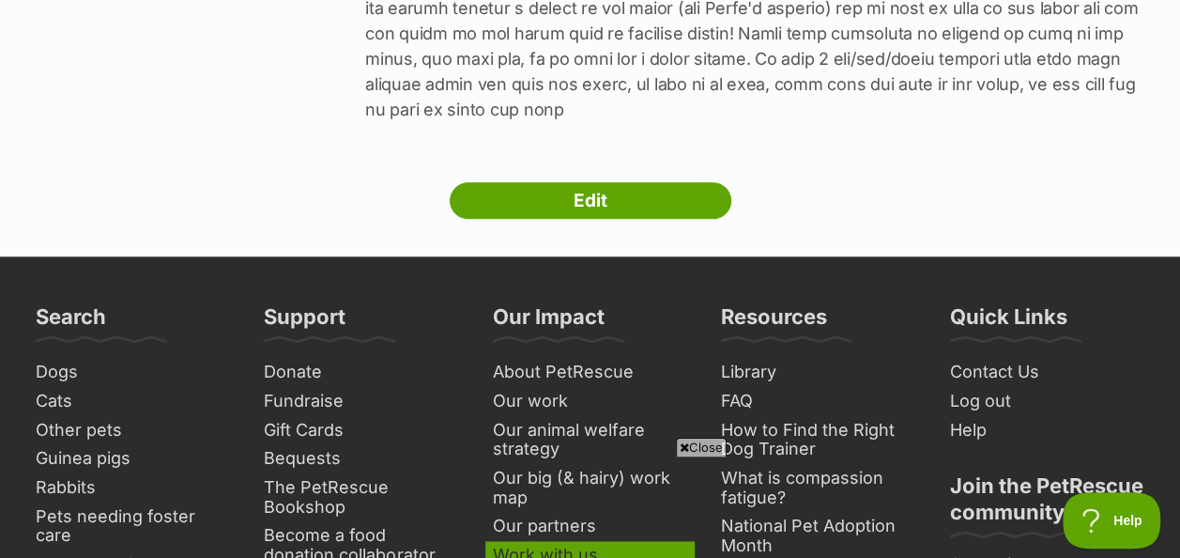
scroll to position [700, 0]
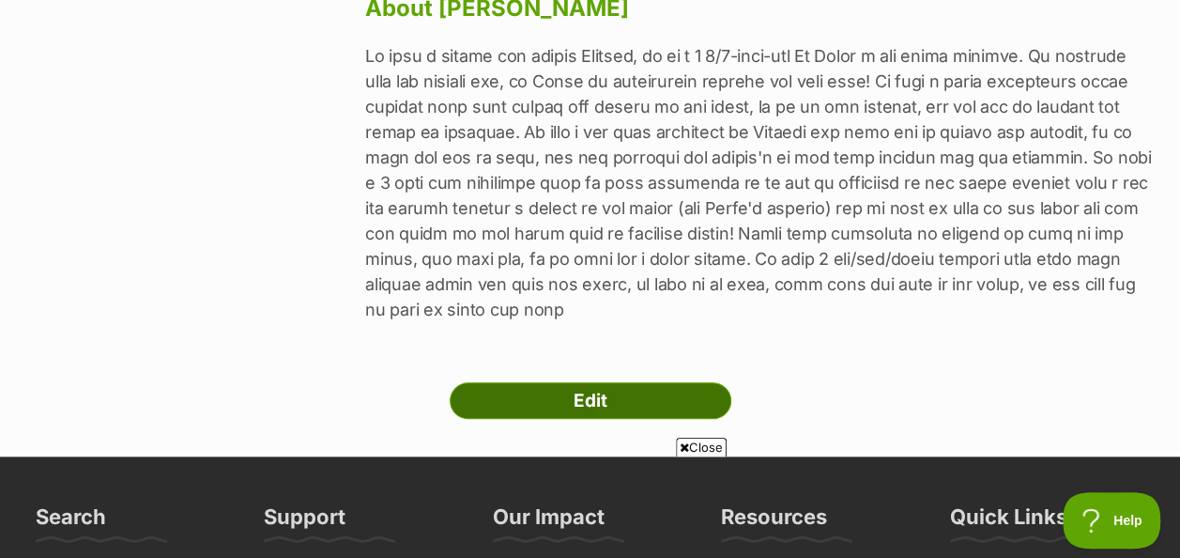
click at [584, 382] on link "Edit" at bounding box center [591, 401] width 282 height 38
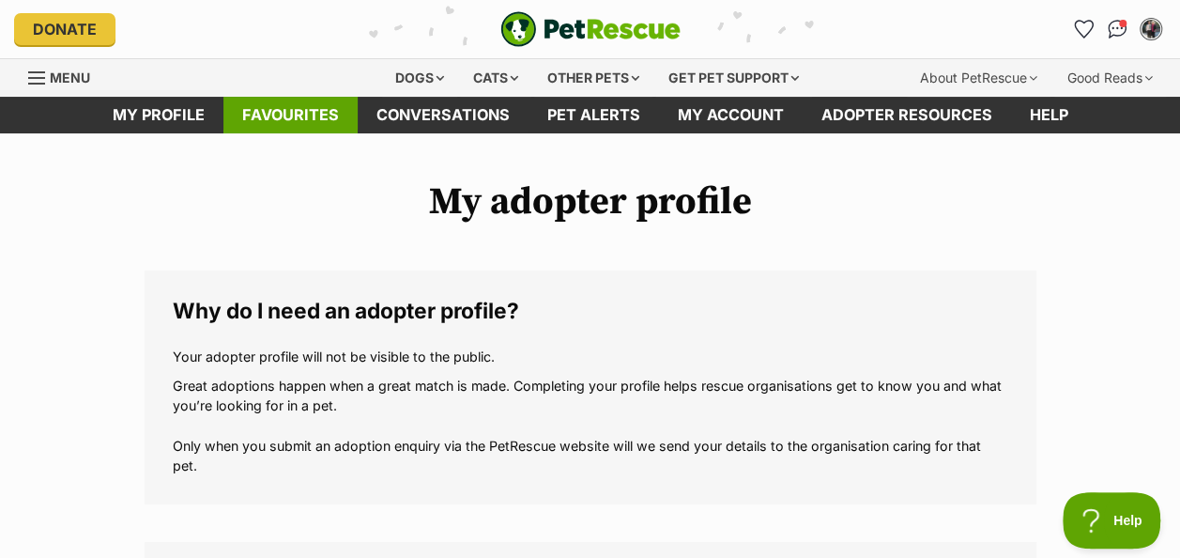
click at [267, 111] on link "Favourites" at bounding box center [290, 115] width 134 height 37
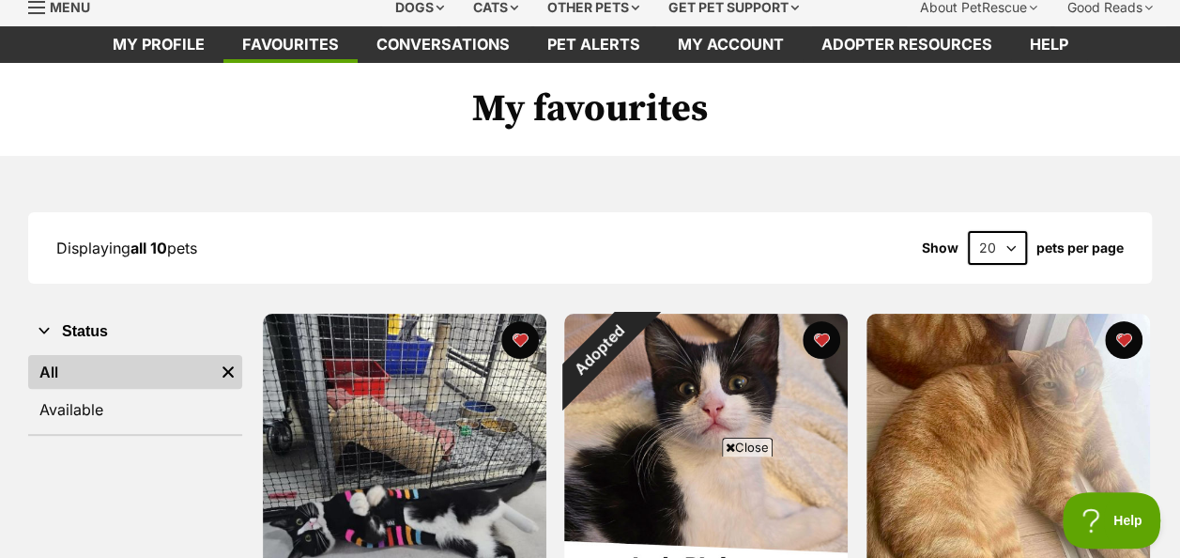
scroll to position [188, 0]
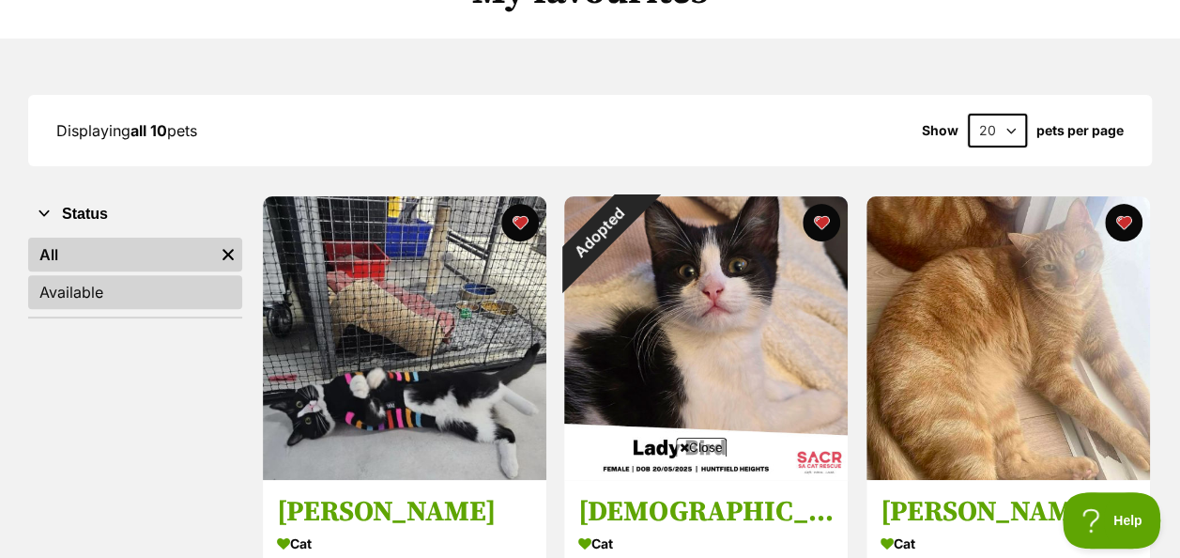
click at [83, 298] on link "Available" at bounding box center [135, 292] width 214 height 34
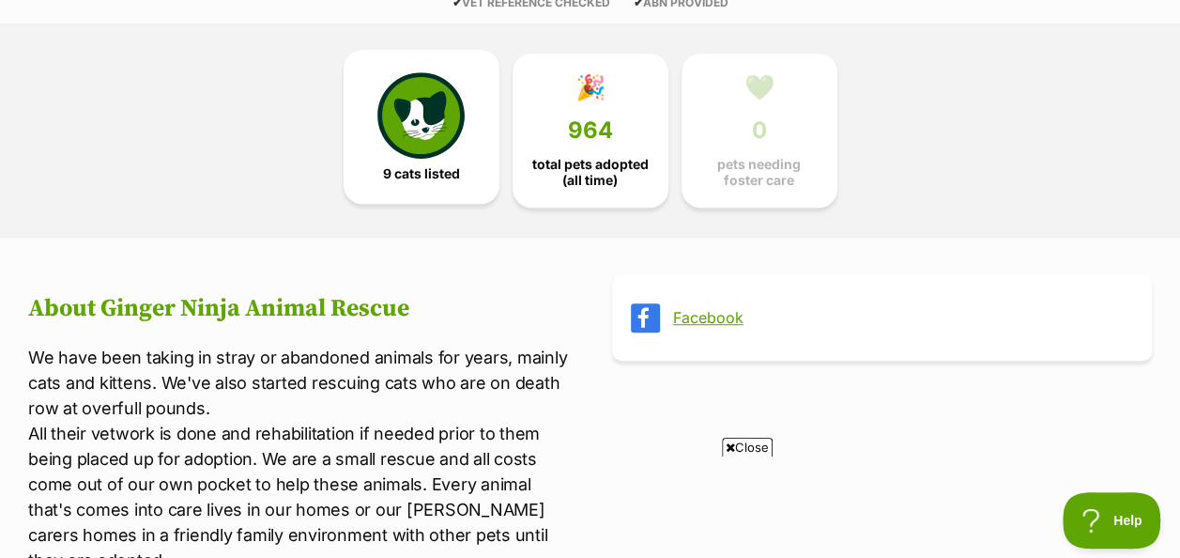
click at [417, 124] on img at bounding box center [420, 115] width 86 height 86
